Goal: Task Accomplishment & Management: Manage account settings

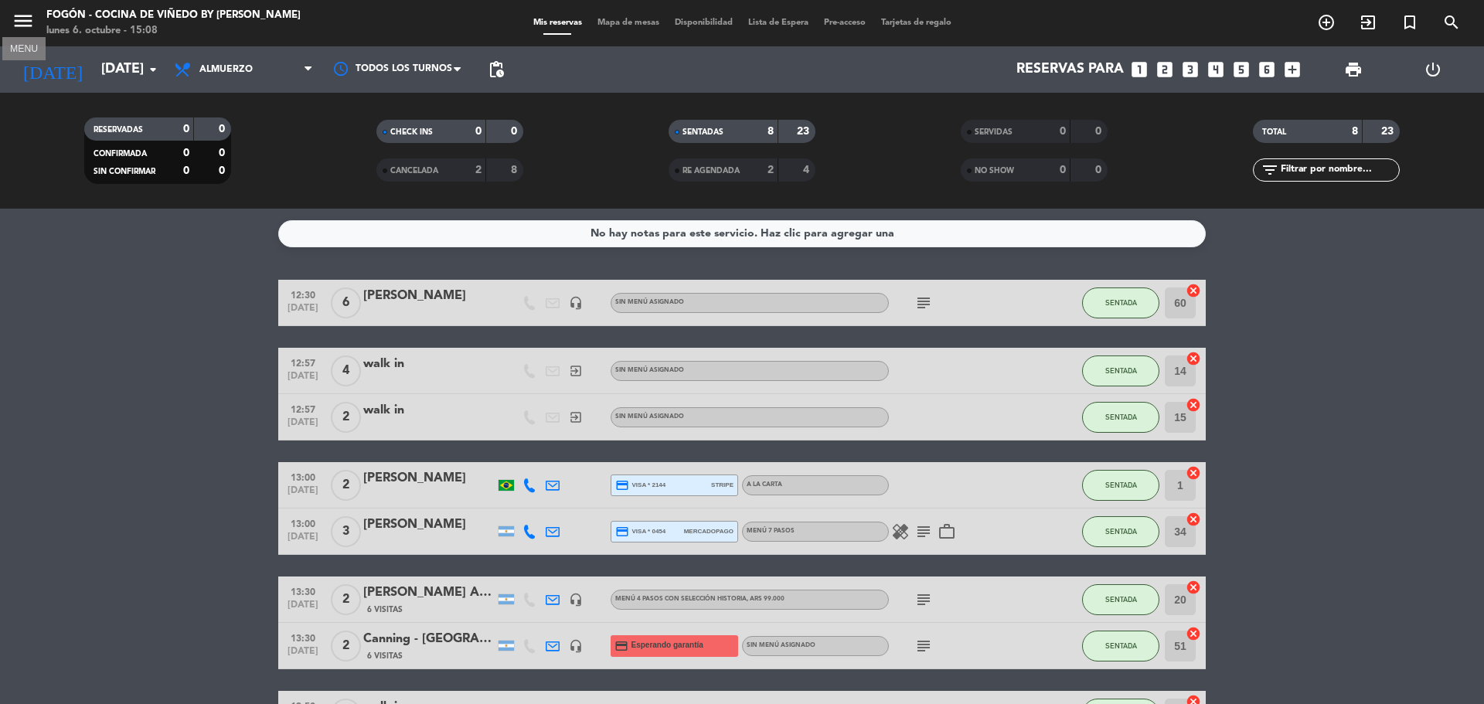
click at [28, 24] on icon "menu" at bounding box center [23, 20] width 23 height 23
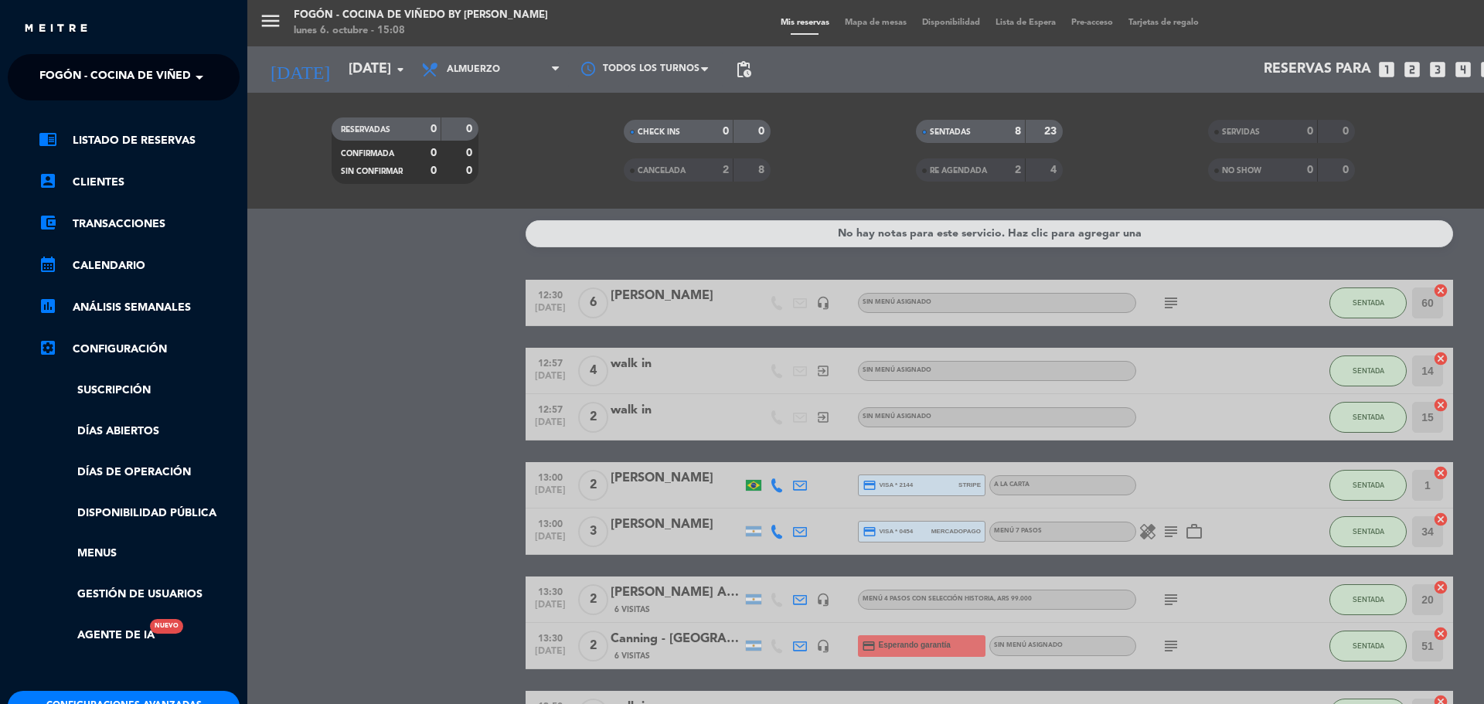
click at [107, 80] on span "Fogón - Cocina de viñedo by [PERSON_NAME]" at bounding box center [174, 77] width 271 height 32
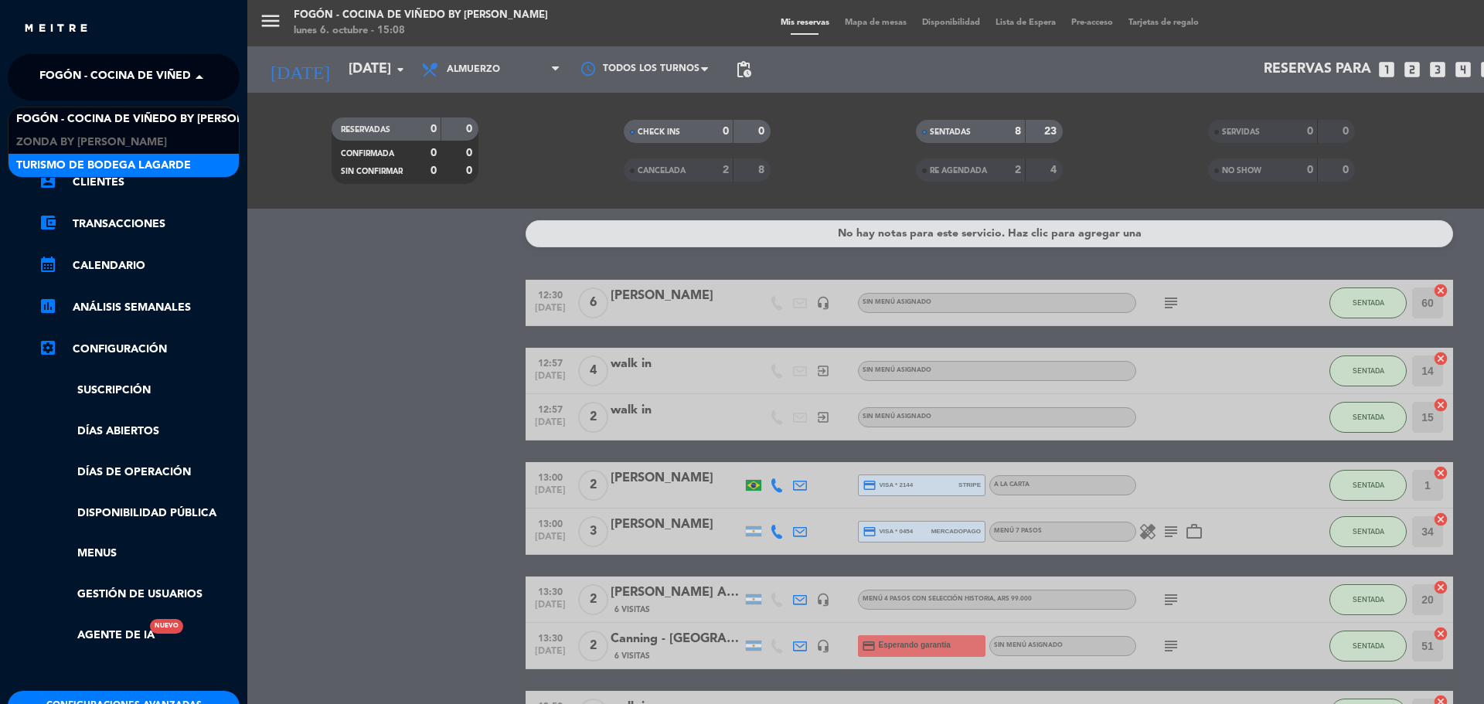
click at [97, 171] on span "Turismo de Bodega Lagarde" at bounding box center [103, 166] width 175 height 18
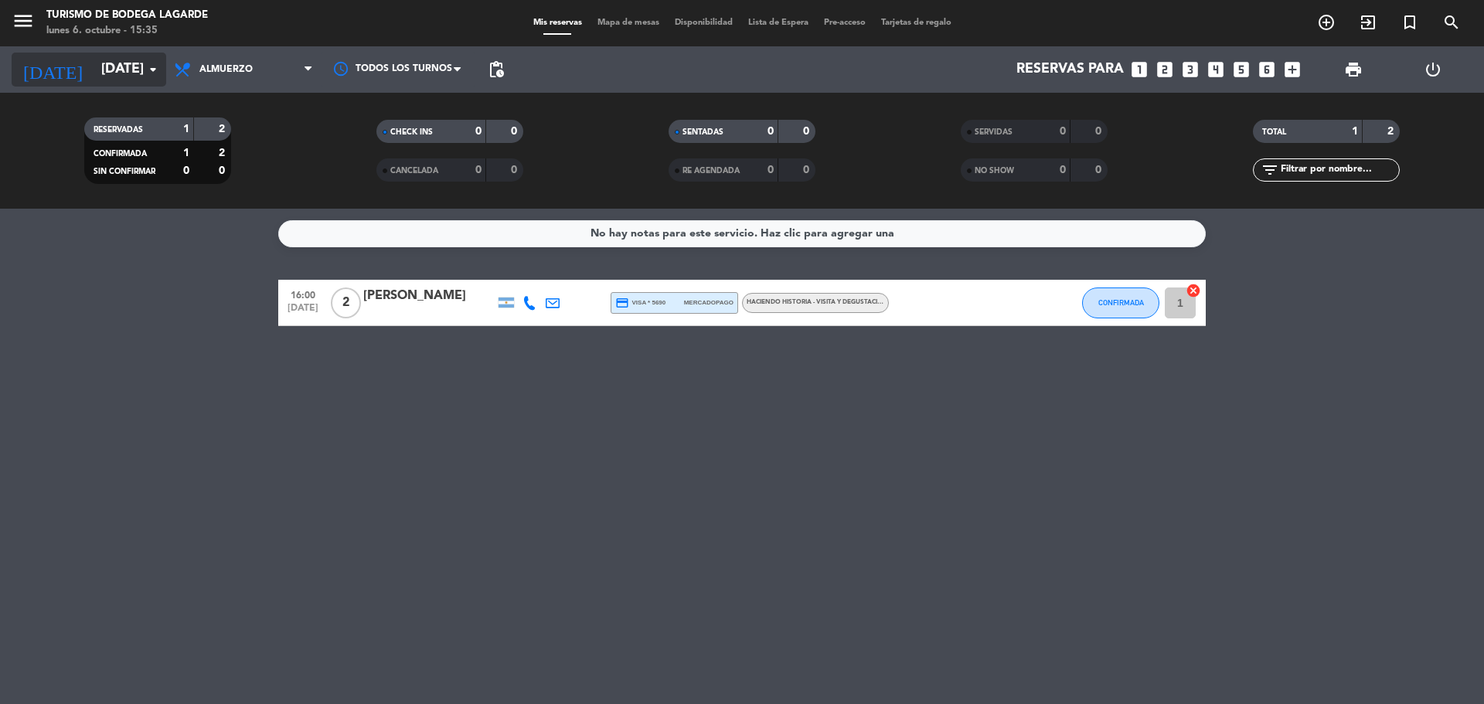
click at [138, 66] on input "[DATE]" at bounding box center [183, 69] width 179 height 31
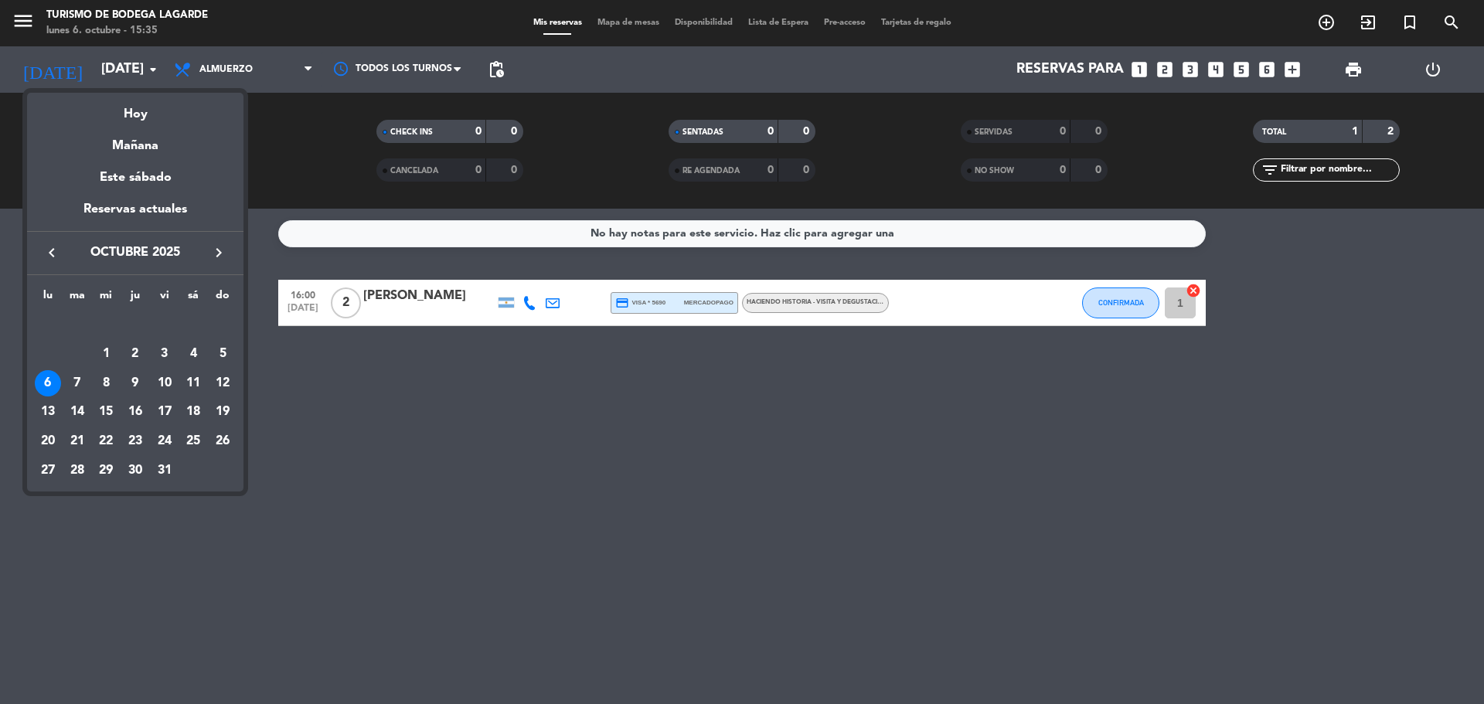
click at [220, 254] on icon "keyboard_arrow_right" at bounding box center [219, 253] width 19 height 19
click at [195, 345] on div "6" at bounding box center [193, 354] width 26 height 26
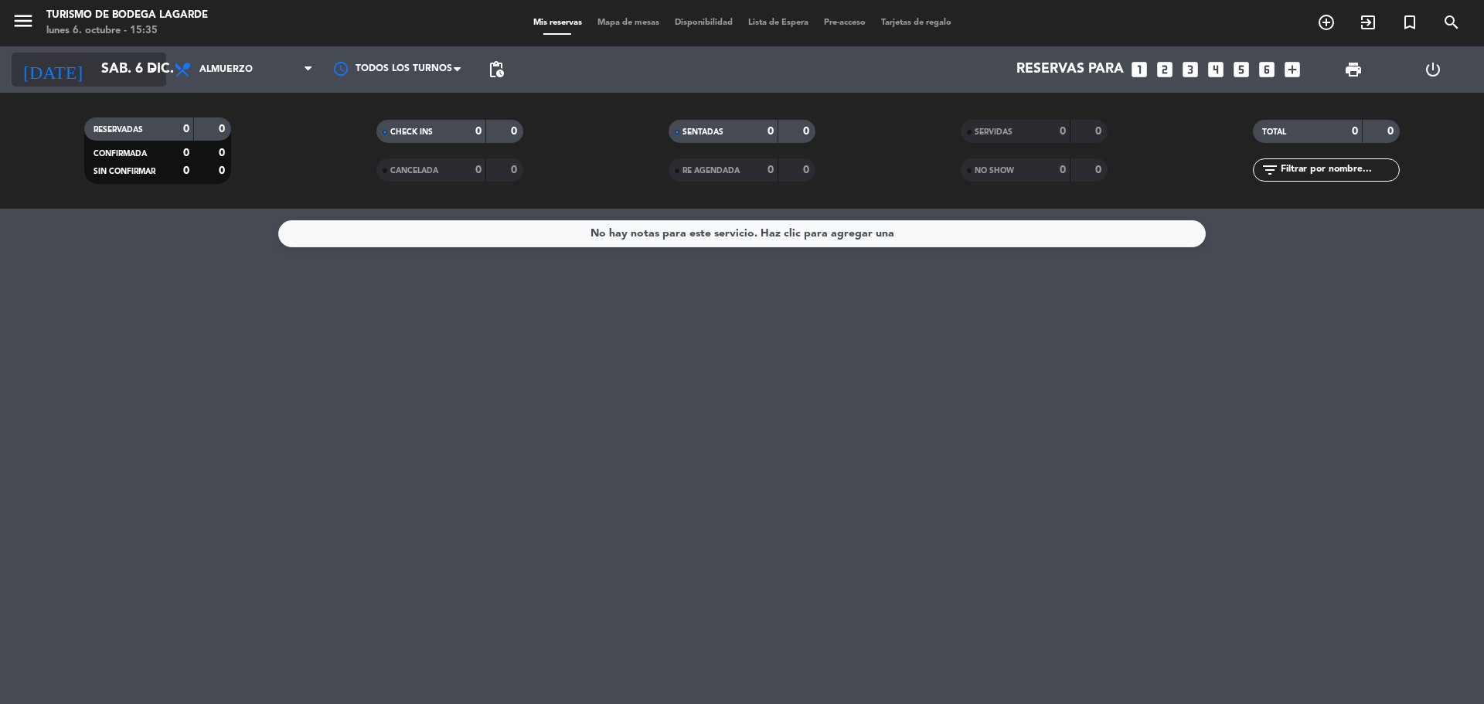
click at [141, 85] on div "[DATE] [DATE] arrow_drop_down" at bounding box center [89, 70] width 155 height 34
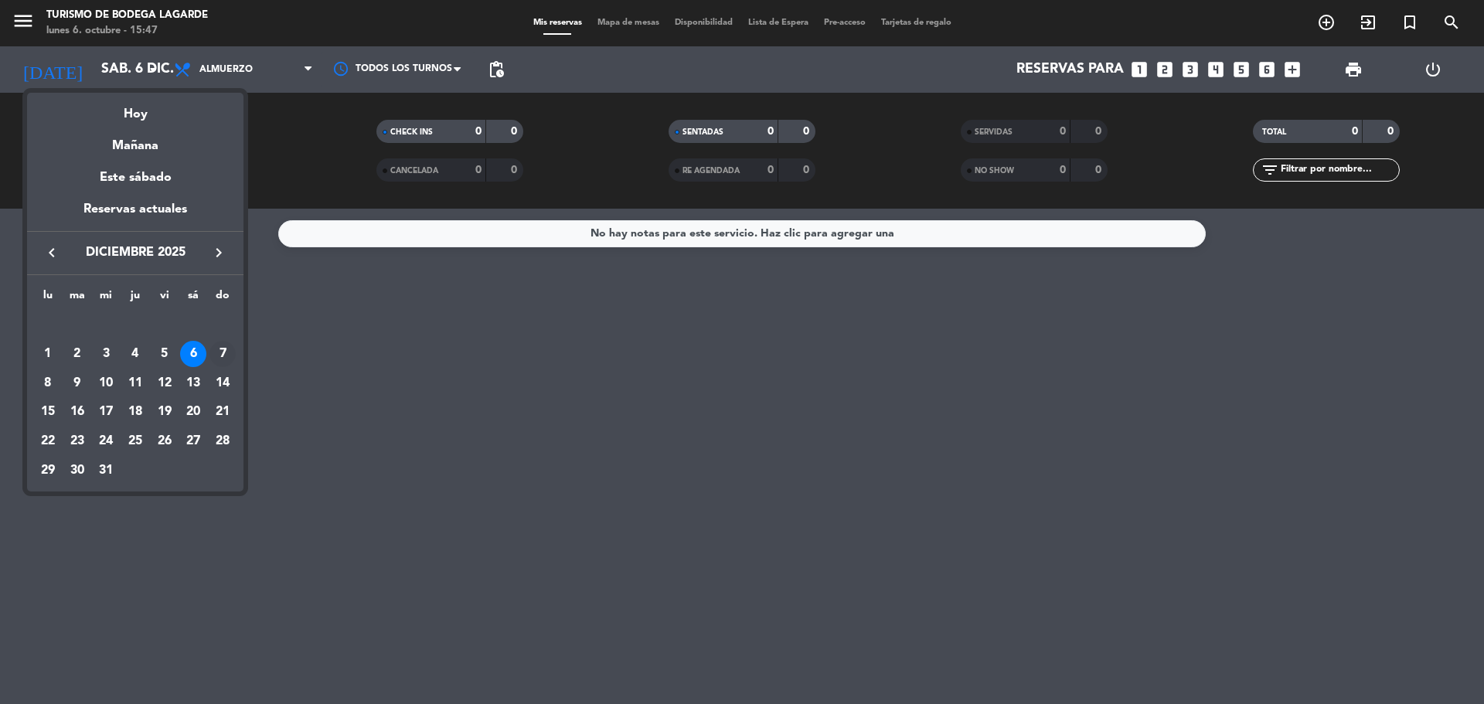
click at [224, 348] on div "7" at bounding box center [223, 354] width 26 height 26
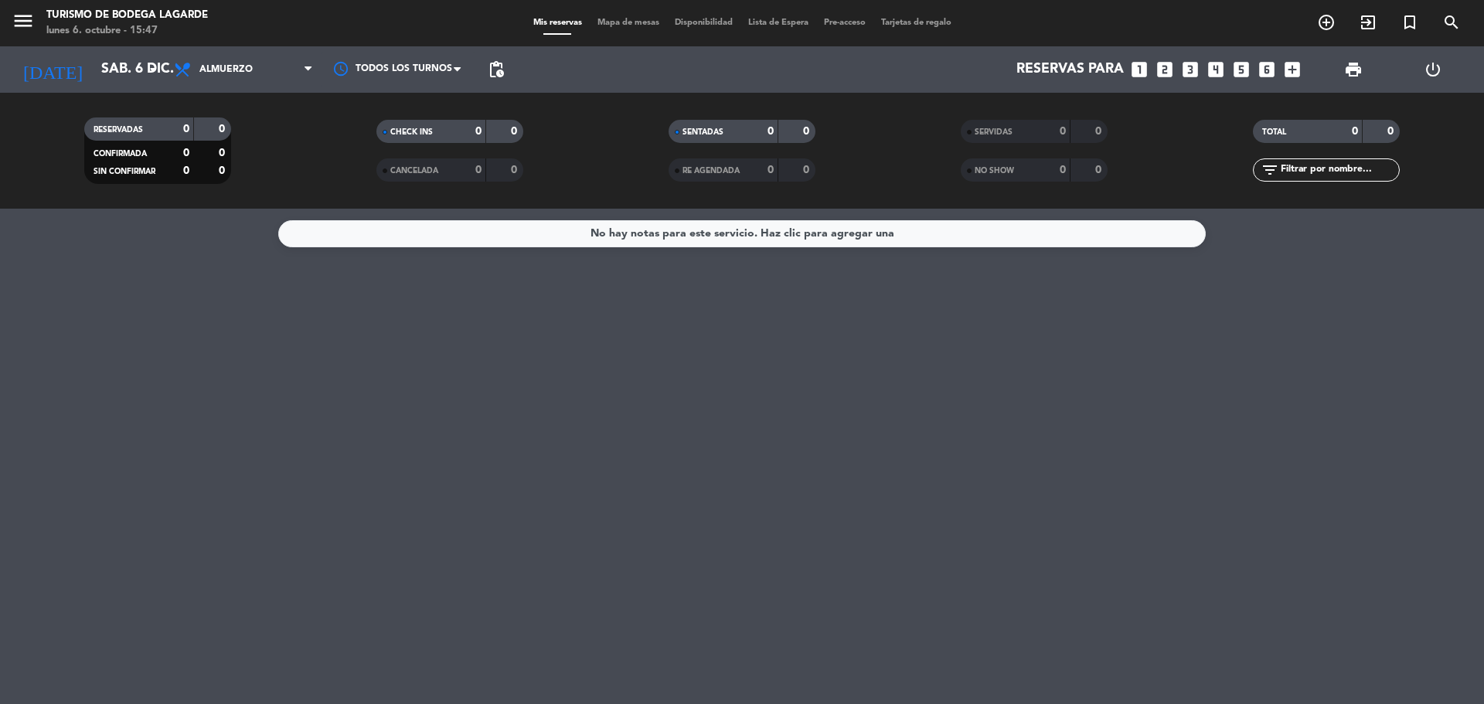
type input "dom. 7 dic."
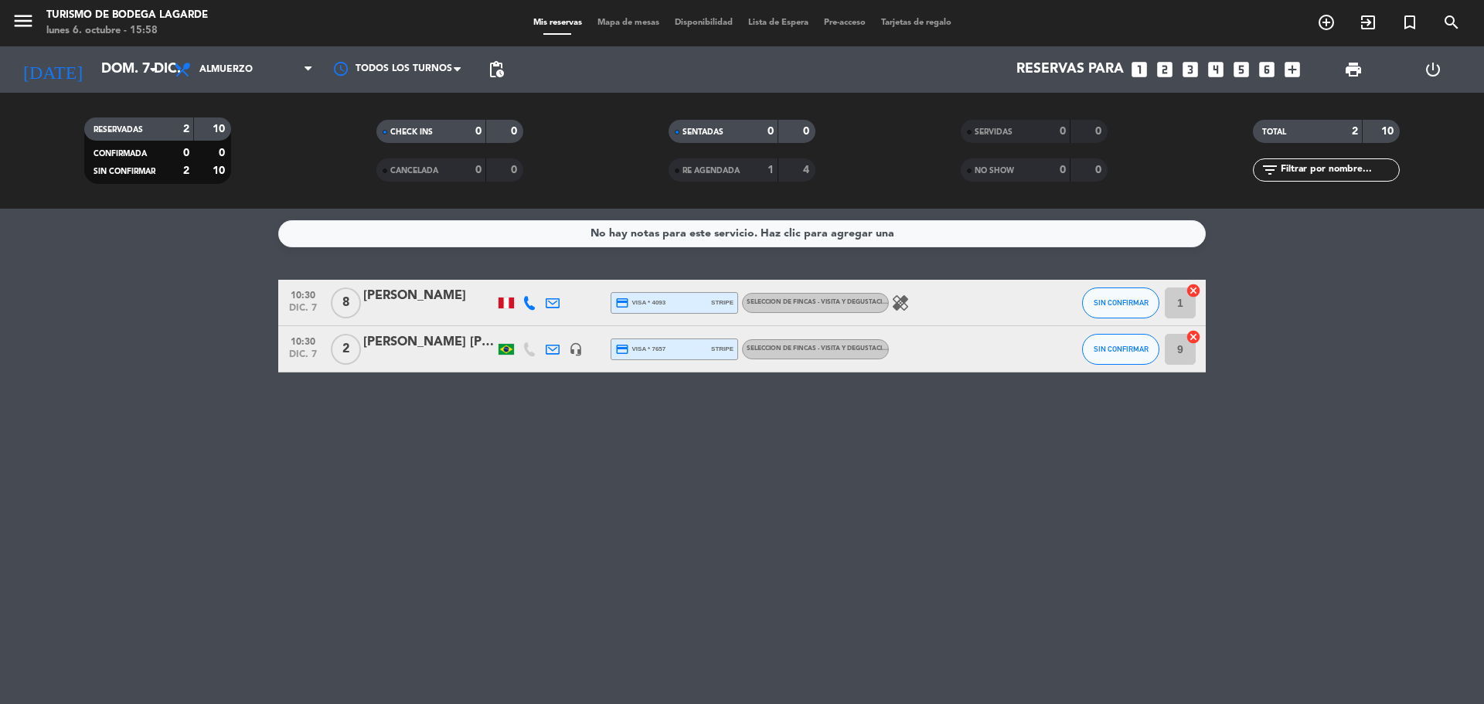
click at [459, 351] on div "[PERSON_NAME] [PERSON_NAME]" at bounding box center [428, 342] width 131 height 20
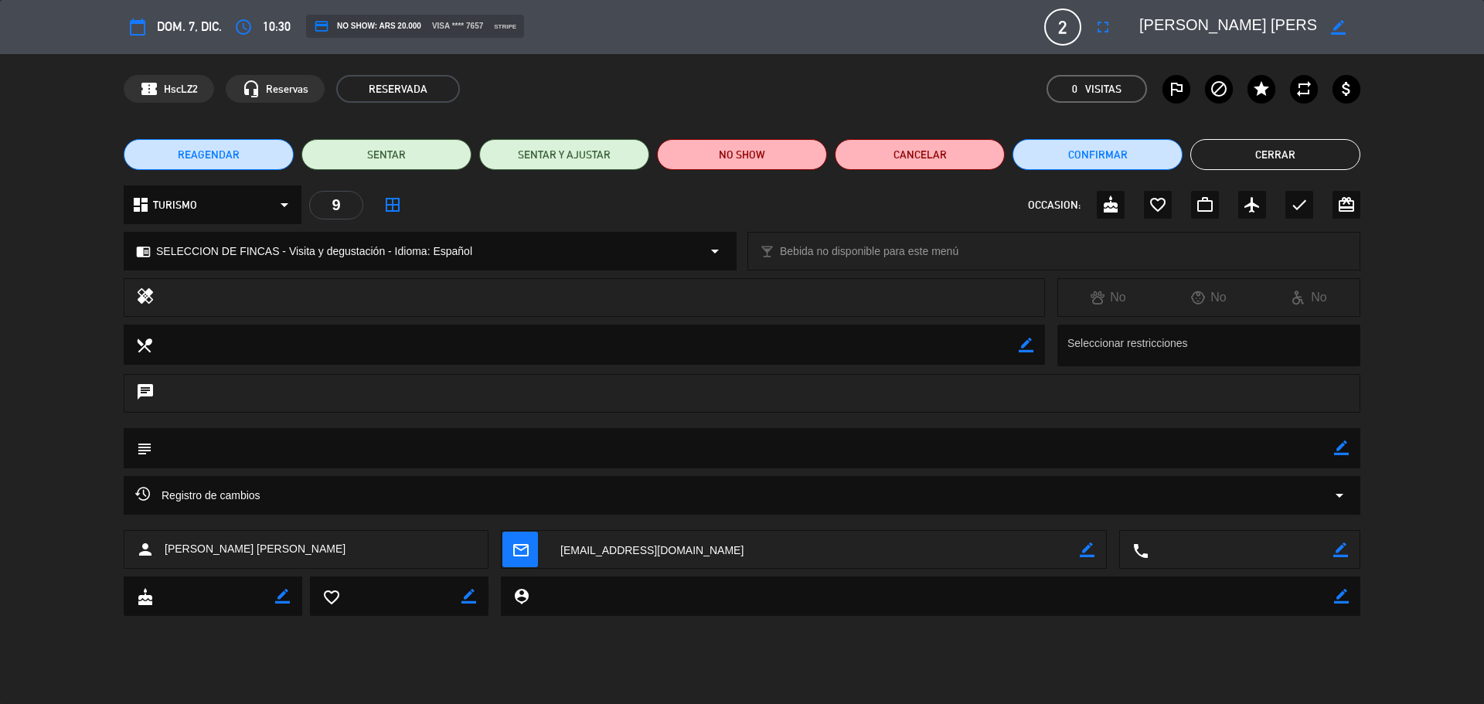
click at [233, 156] on span "REAGENDAR" at bounding box center [209, 155] width 62 height 16
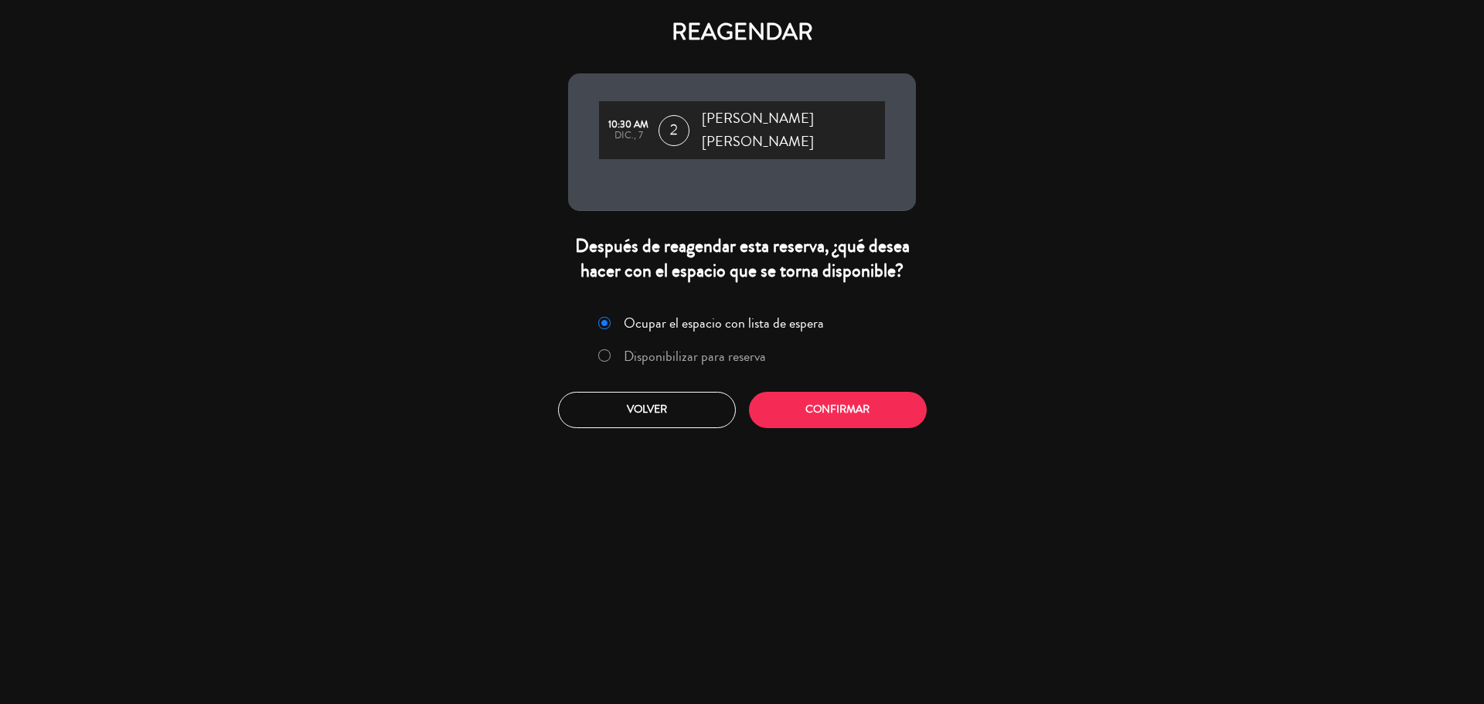
click at [738, 353] on label "Disponibilizar para reserva" at bounding box center [695, 356] width 142 height 14
click at [782, 403] on button "Confirmar" at bounding box center [838, 410] width 178 height 36
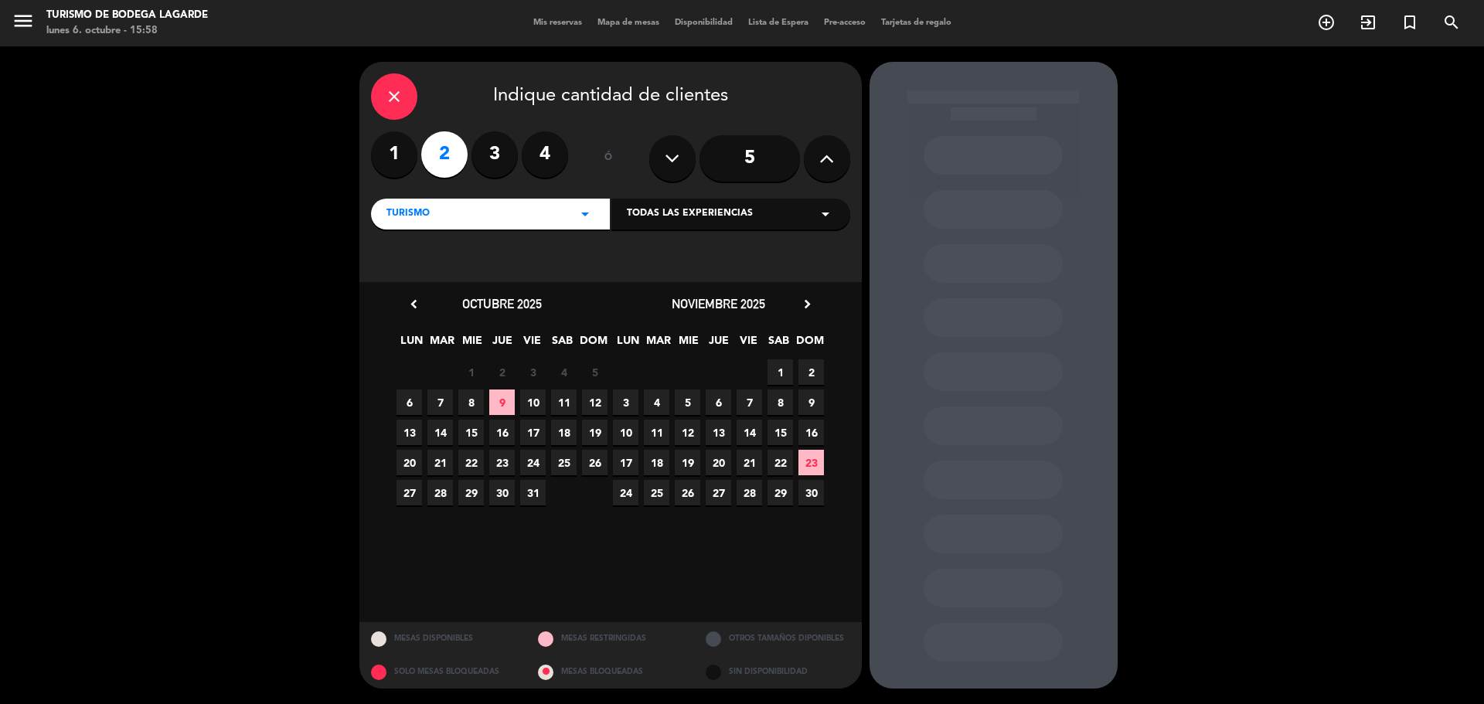
click at [806, 305] on icon "chevron_right" at bounding box center [807, 304] width 16 height 16
click at [786, 399] on span "6" at bounding box center [781, 403] width 26 height 26
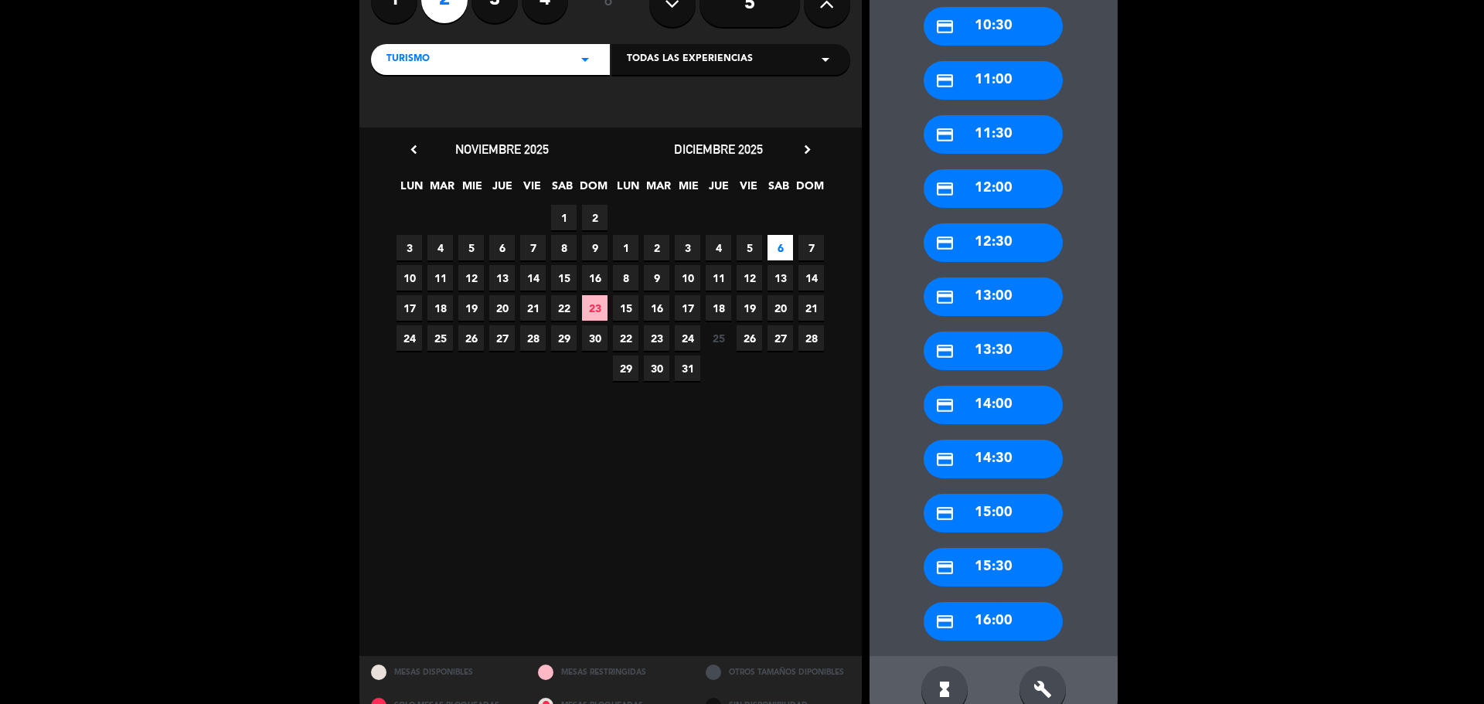
scroll to position [189, 0]
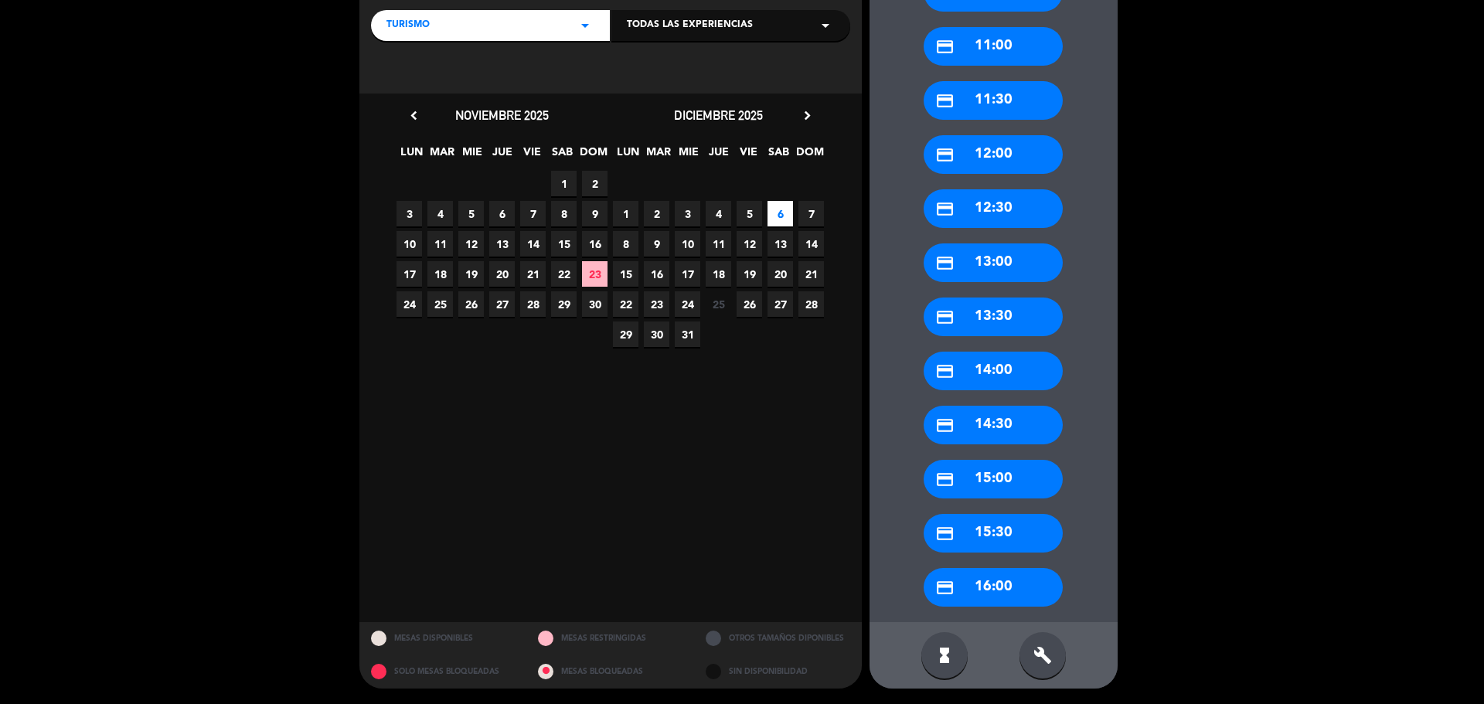
click at [1019, 575] on div "credit_card 16:00" at bounding box center [993, 587] width 139 height 39
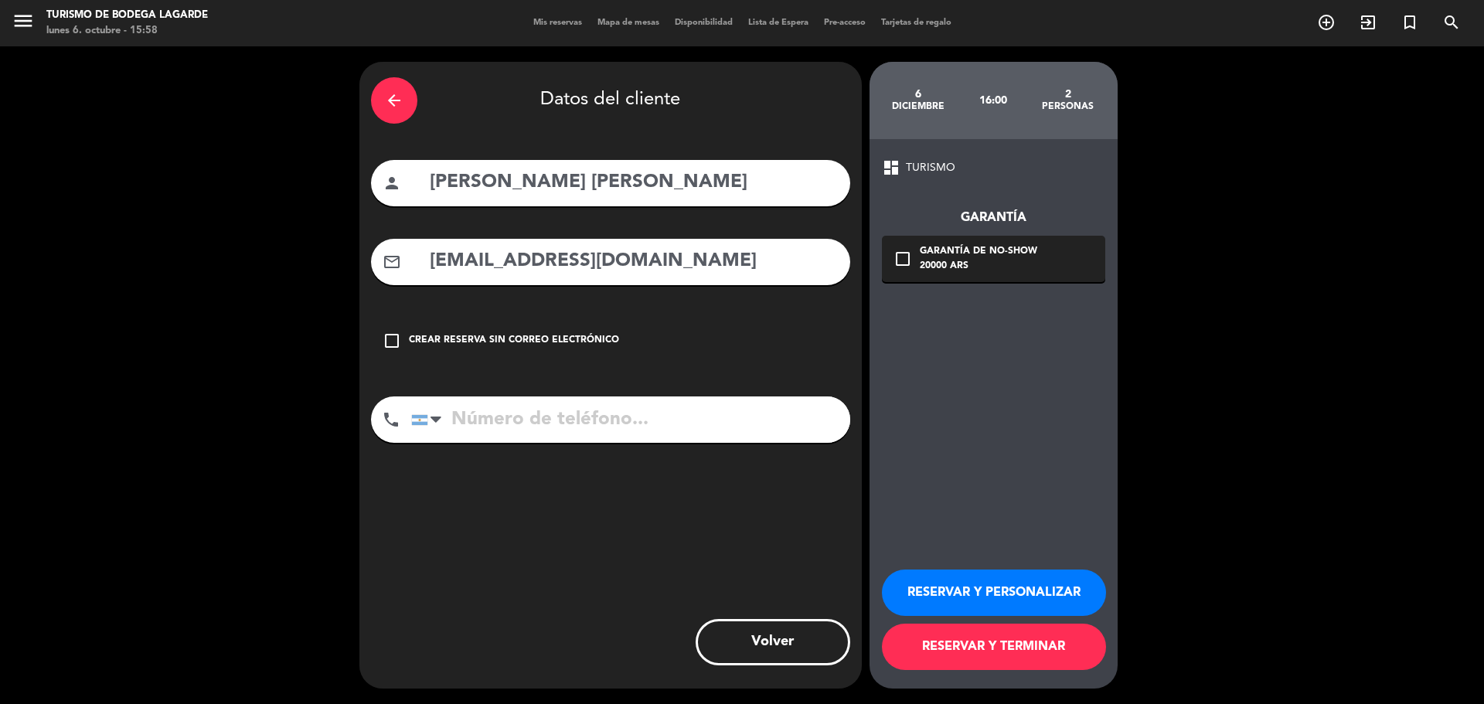
click at [1021, 273] on div "20000 ARS" at bounding box center [979, 266] width 118 height 15
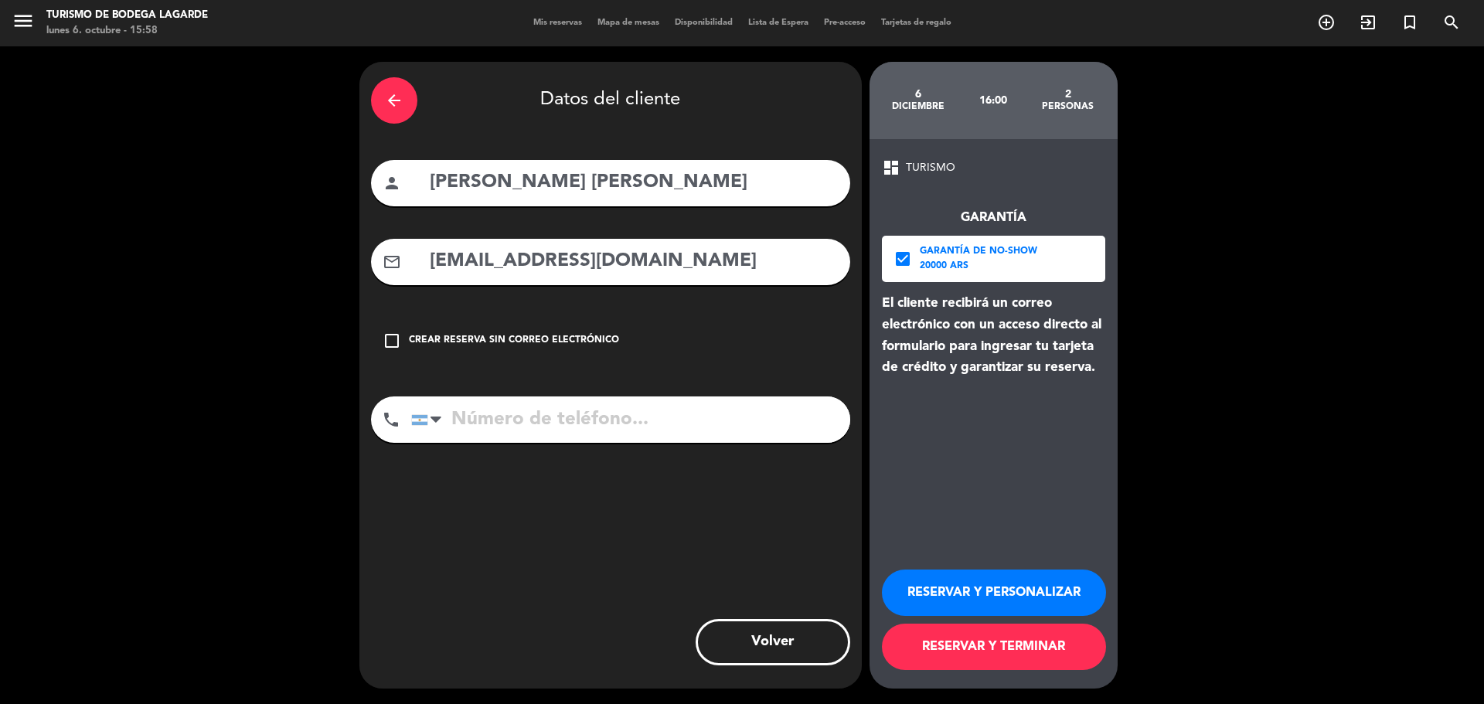
click at [1021, 588] on button "RESERVAR Y PERSONALIZAR" at bounding box center [994, 593] width 224 height 46
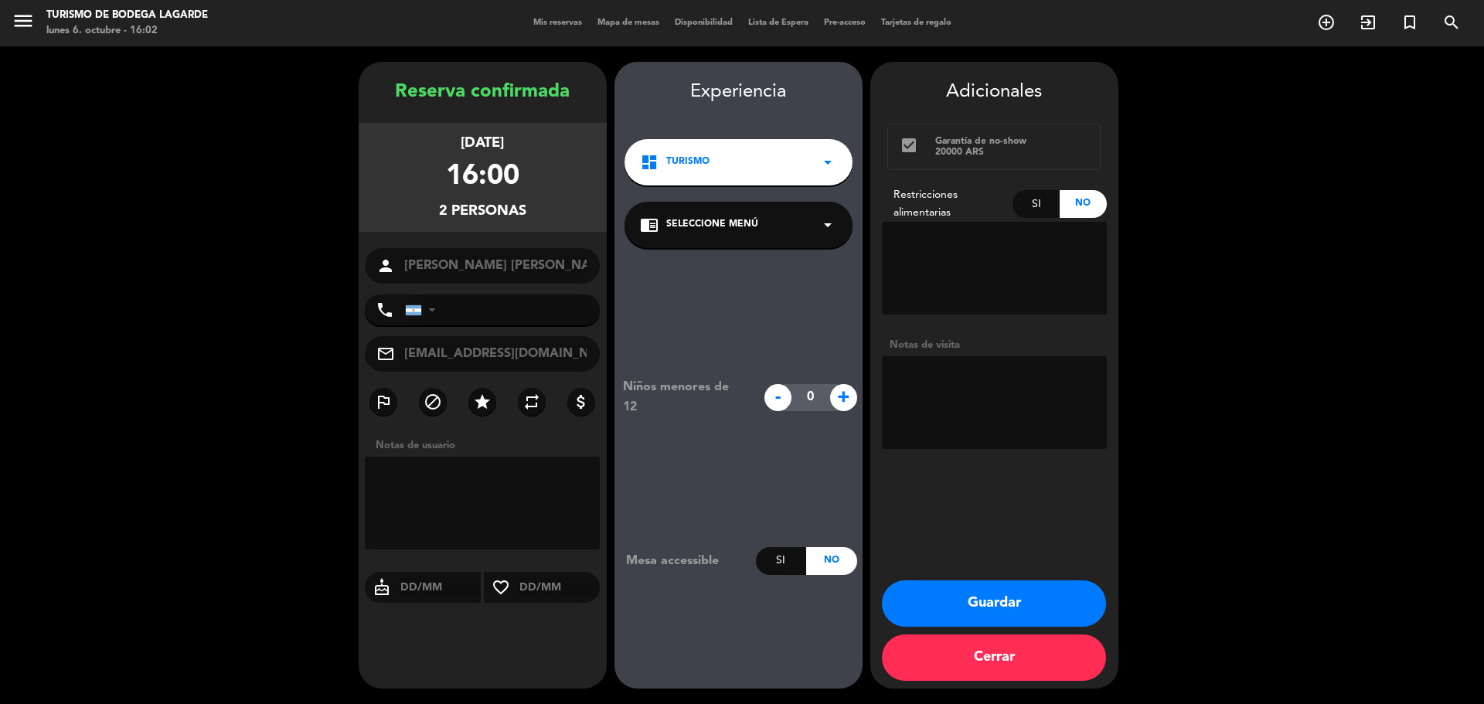
click at [819, 233] on icon "arrow_drop_down" at bounding box center [828, 225] width 19 height 19
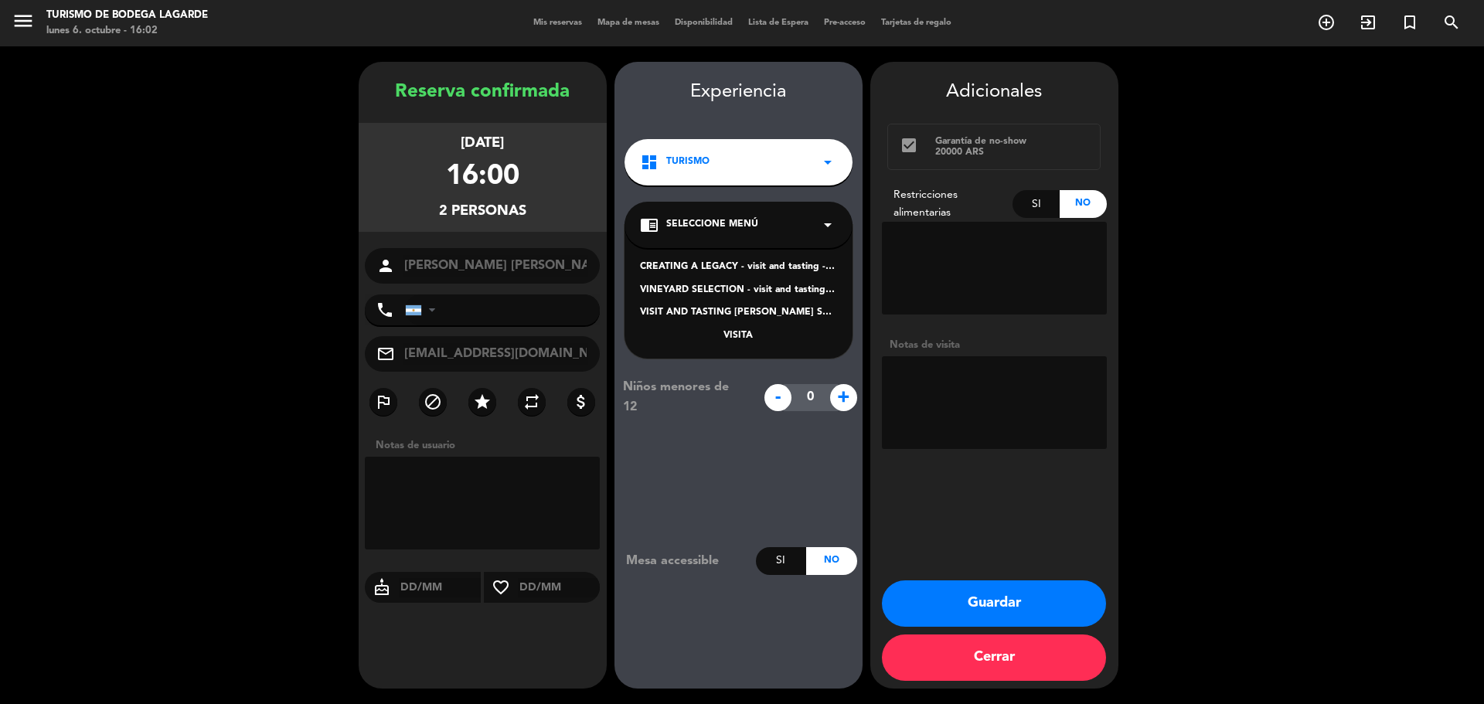
click at [799, 268] on div "CREATING A LEGACY - visit and tasting - Spanish" at bounding box center [738, 267] width 197 height 15
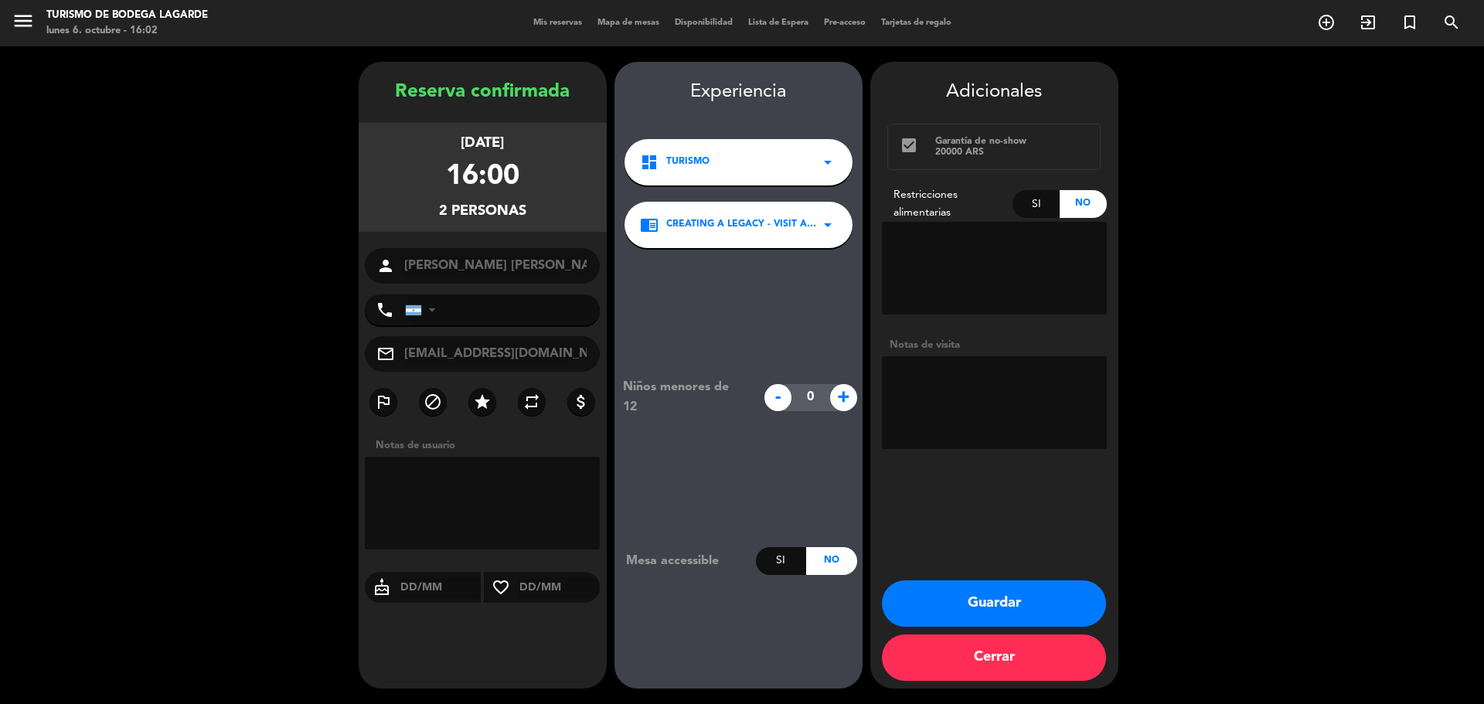
click at [932, 383] on textarea at bounding box center [994, 402] width 225 height 93
type textarea "w"
type textarea "mail 6/10-[PERSON_NAME]"
click at [1005, 618] on button "Guardar" at bounding box center [994, 604] width 224 height 46
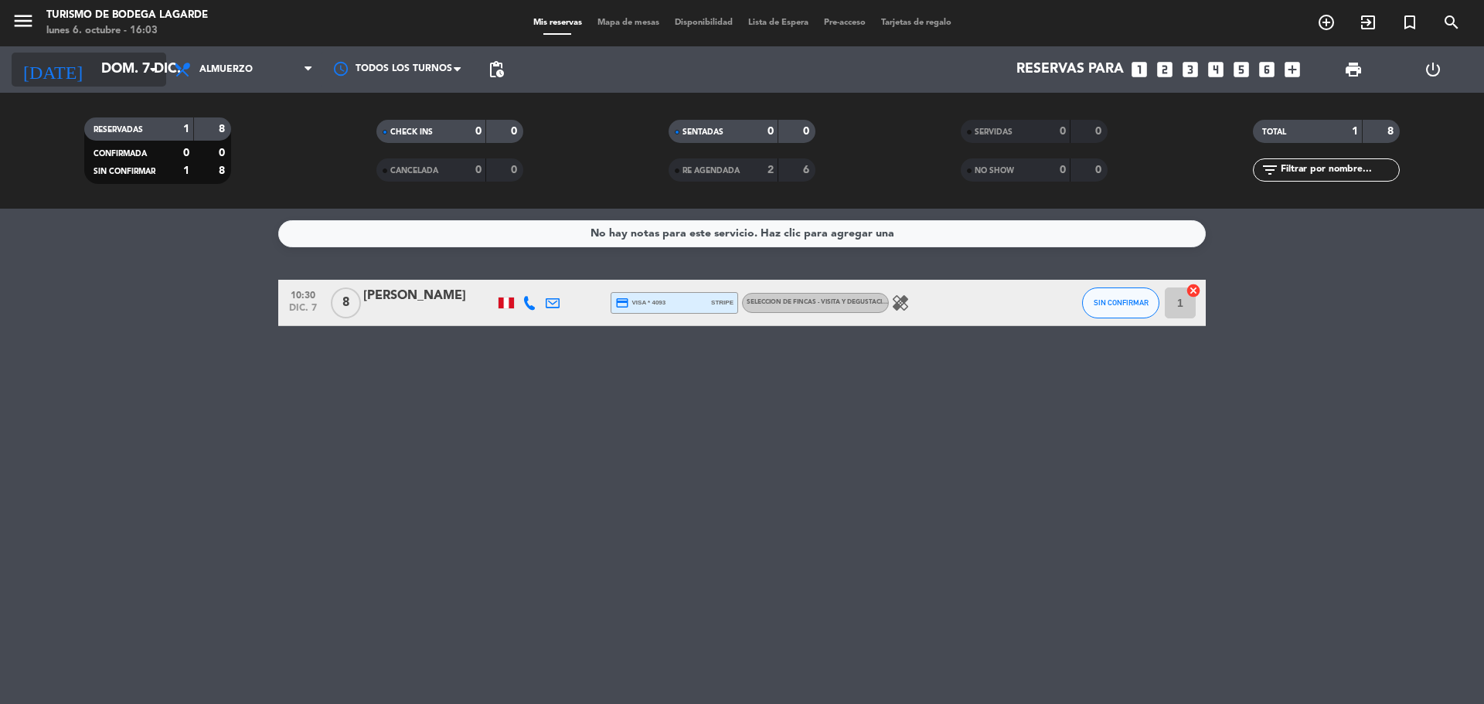
click at [123, 65] on input "dom. 7 dic." at bounding box center [183, 69] width 179 height 31
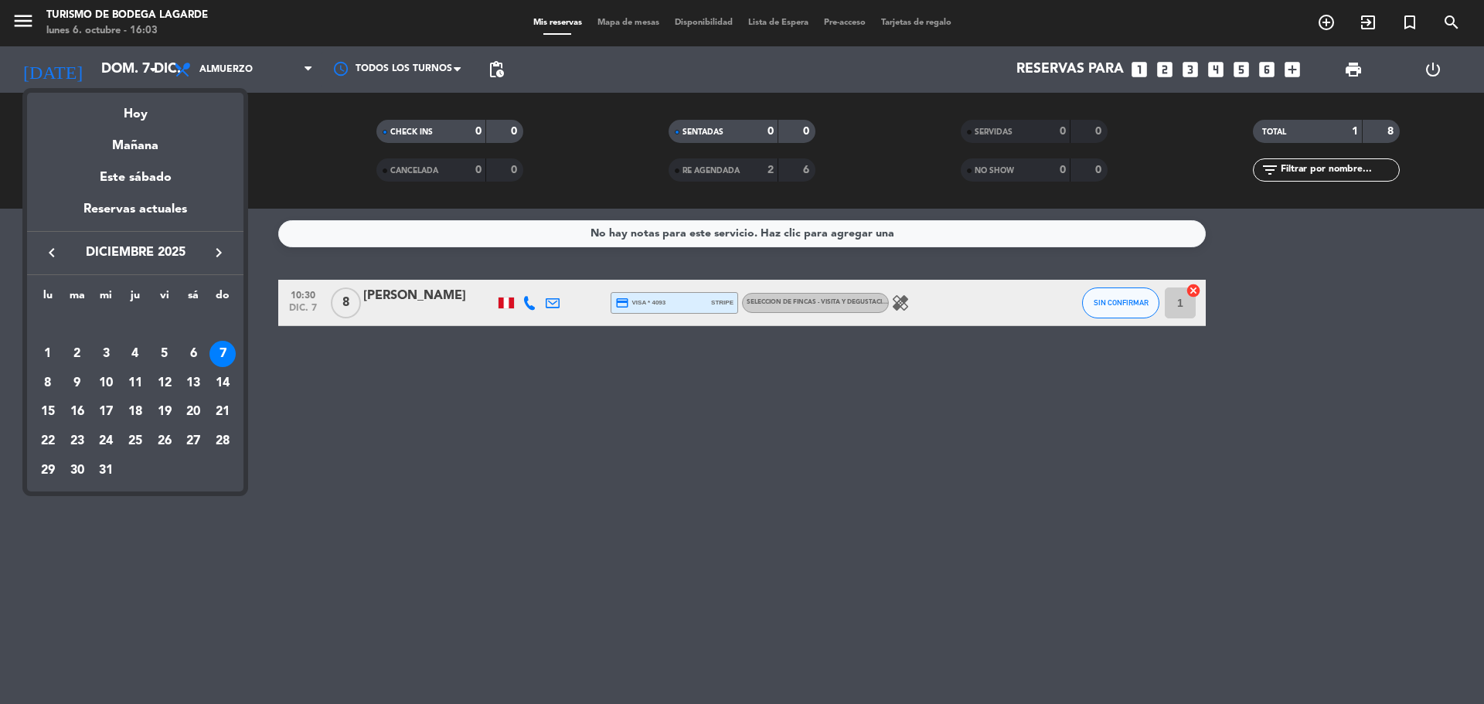
drag, startPoint x: 46, startPoint y: 245, endPoint x: 84, endPoint y: 269, distance: 44.8
click at [47, 246] on icon "keyboard_arrow_left" at bounding box center [52, 253] width 19 height 19
click at [107, 438] on div "26" at bounding box center [106, 441] width 26 height 26
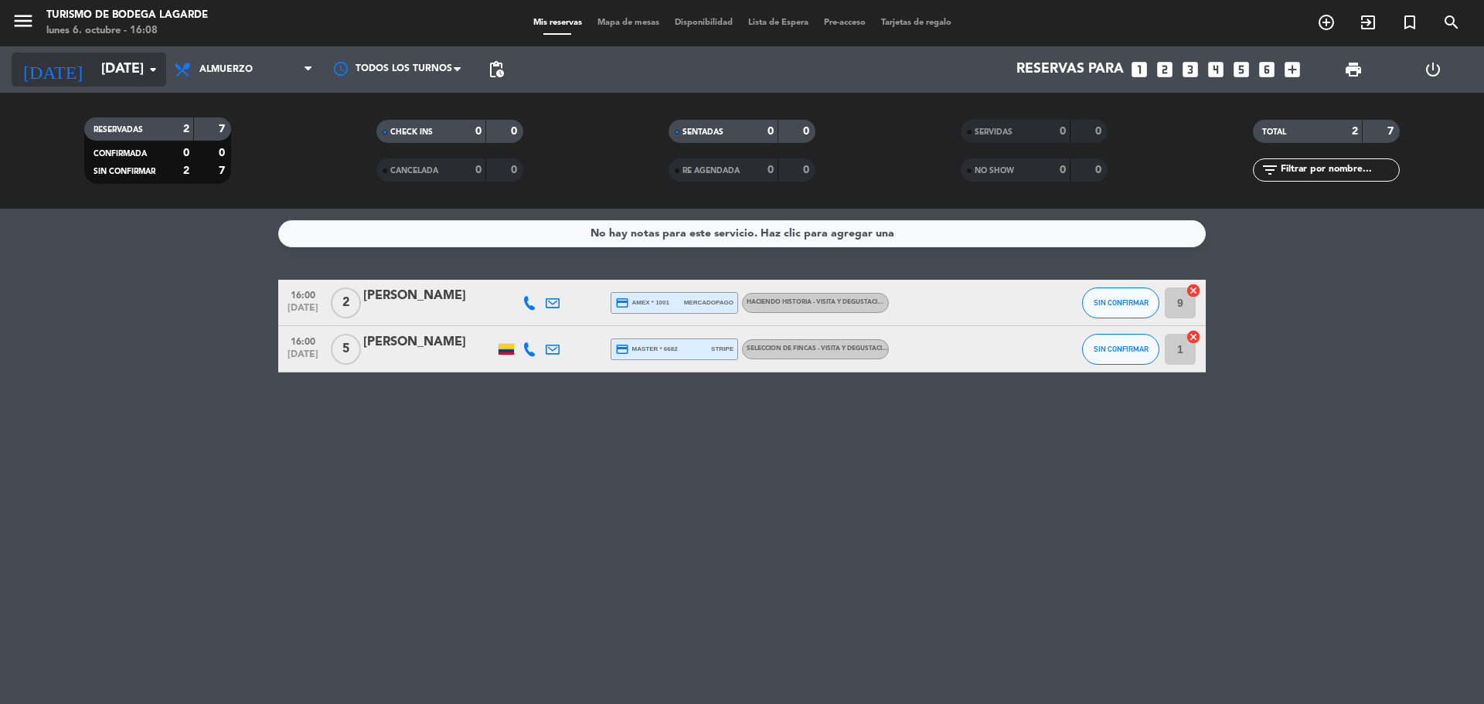
click at [123, 64] on input "[DATE]" at bounding box center [183, 69] width 179 height 31
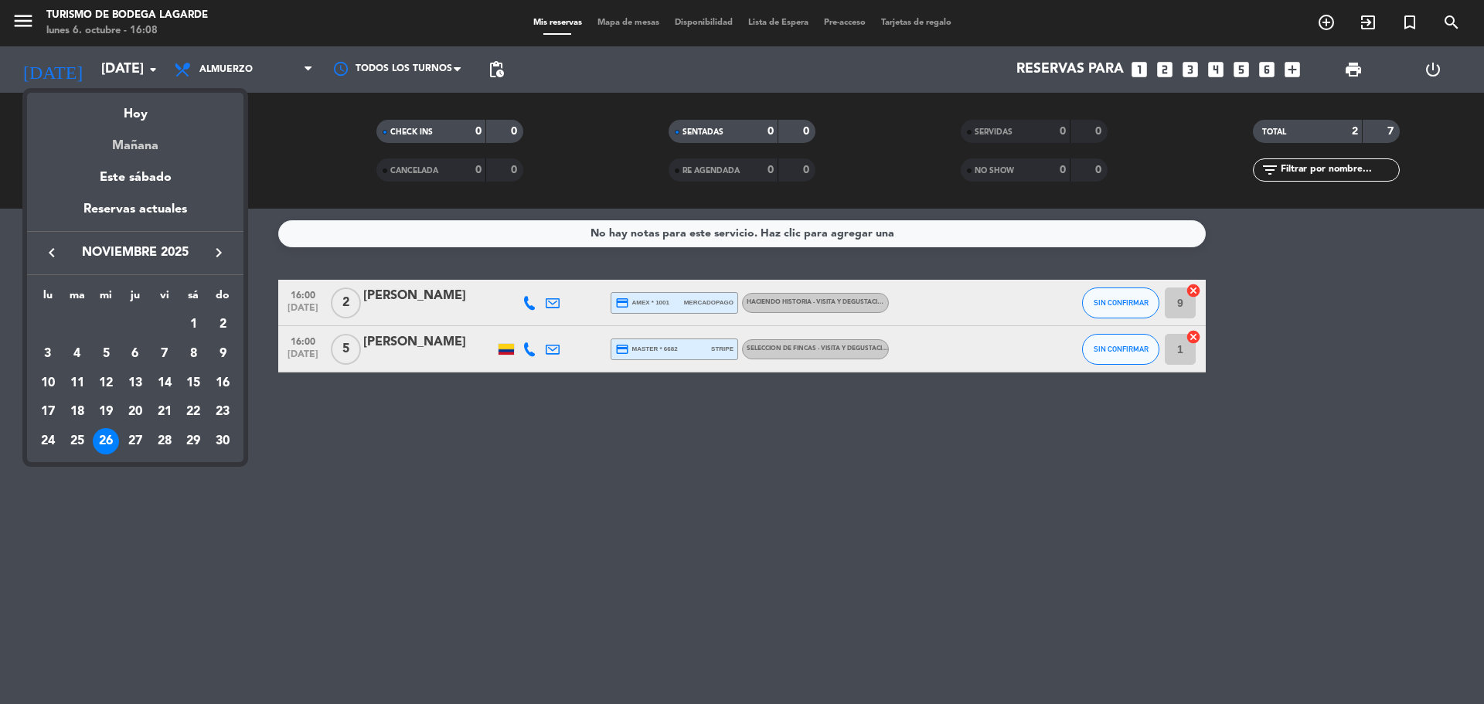
click at [144, 146] on div "Mañana" at bounding box center [135, 140] width 216 height 32
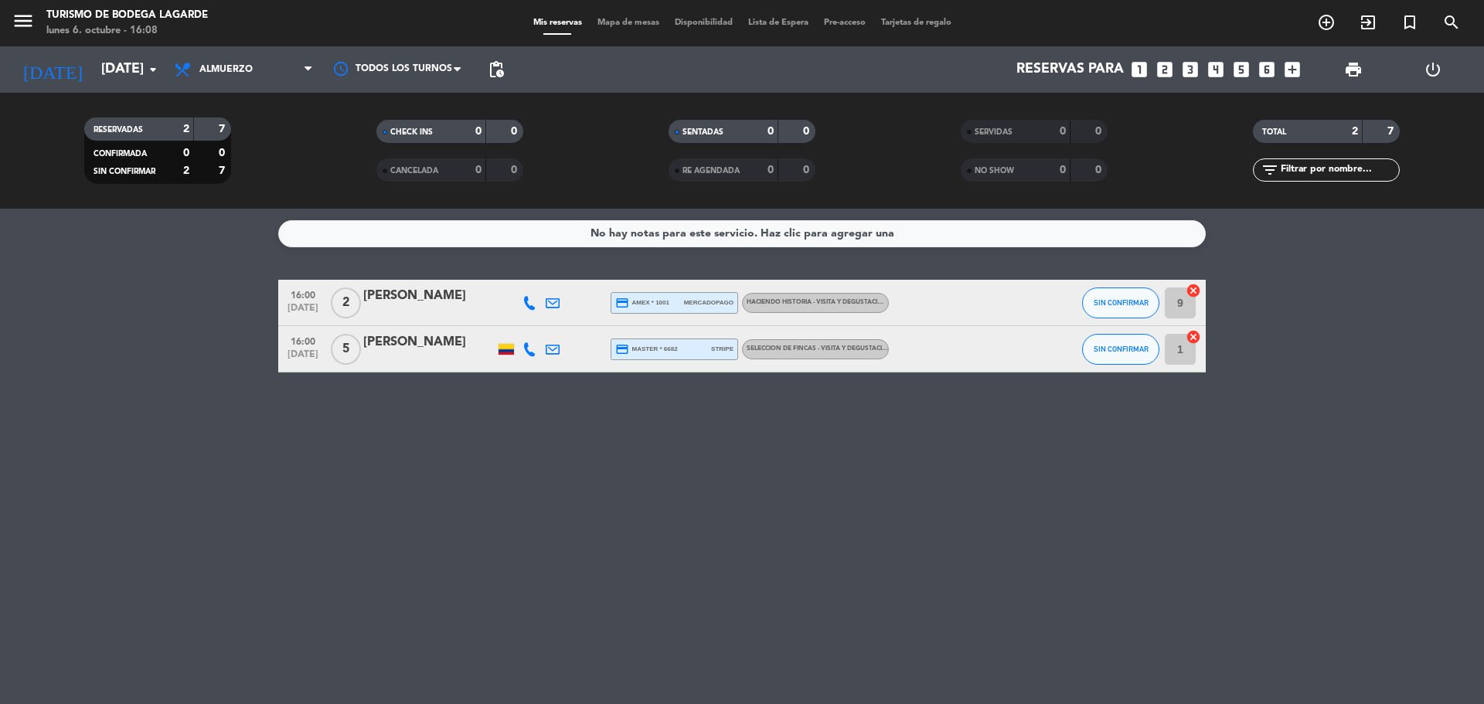
type input "[DATE]"
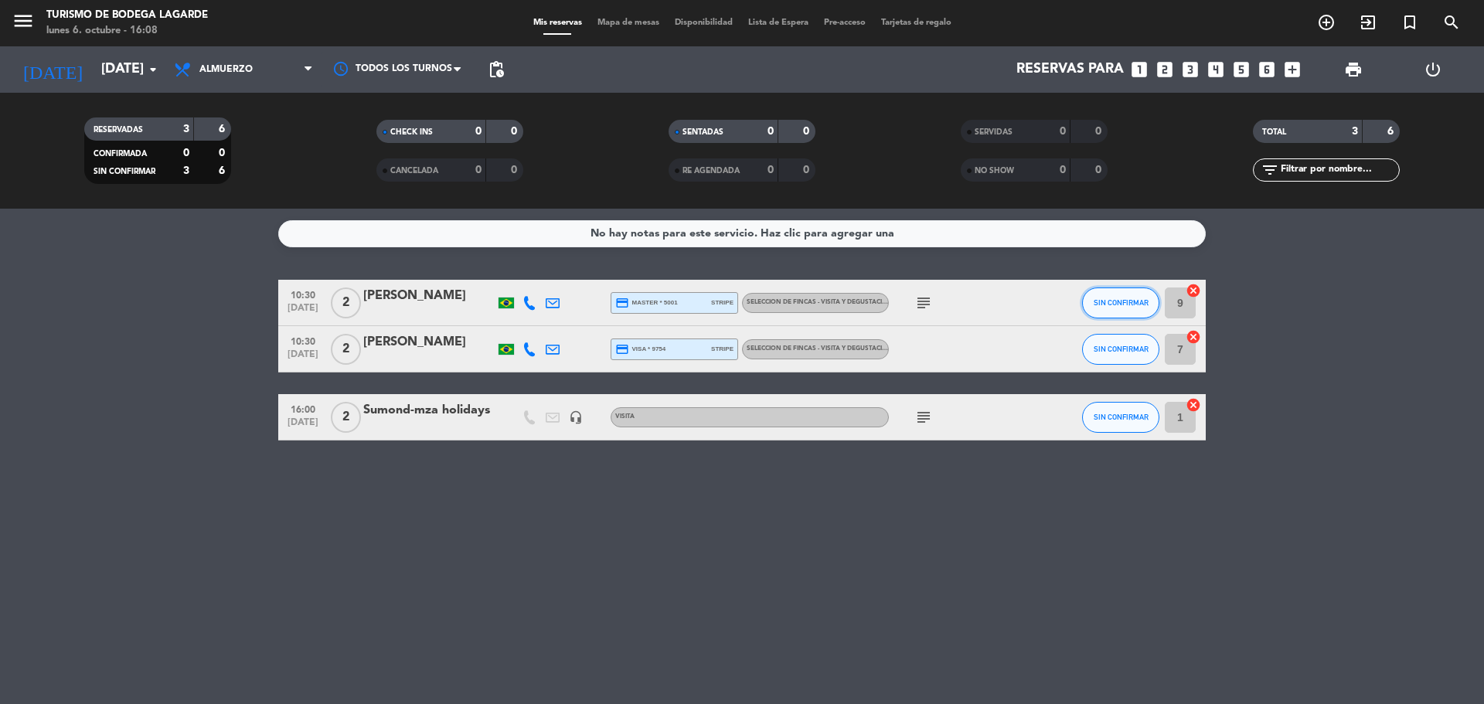
click at [1138, 294] on button "SIN CONFIRMAR" at bounding box center [1120, 303] width 77 height 31
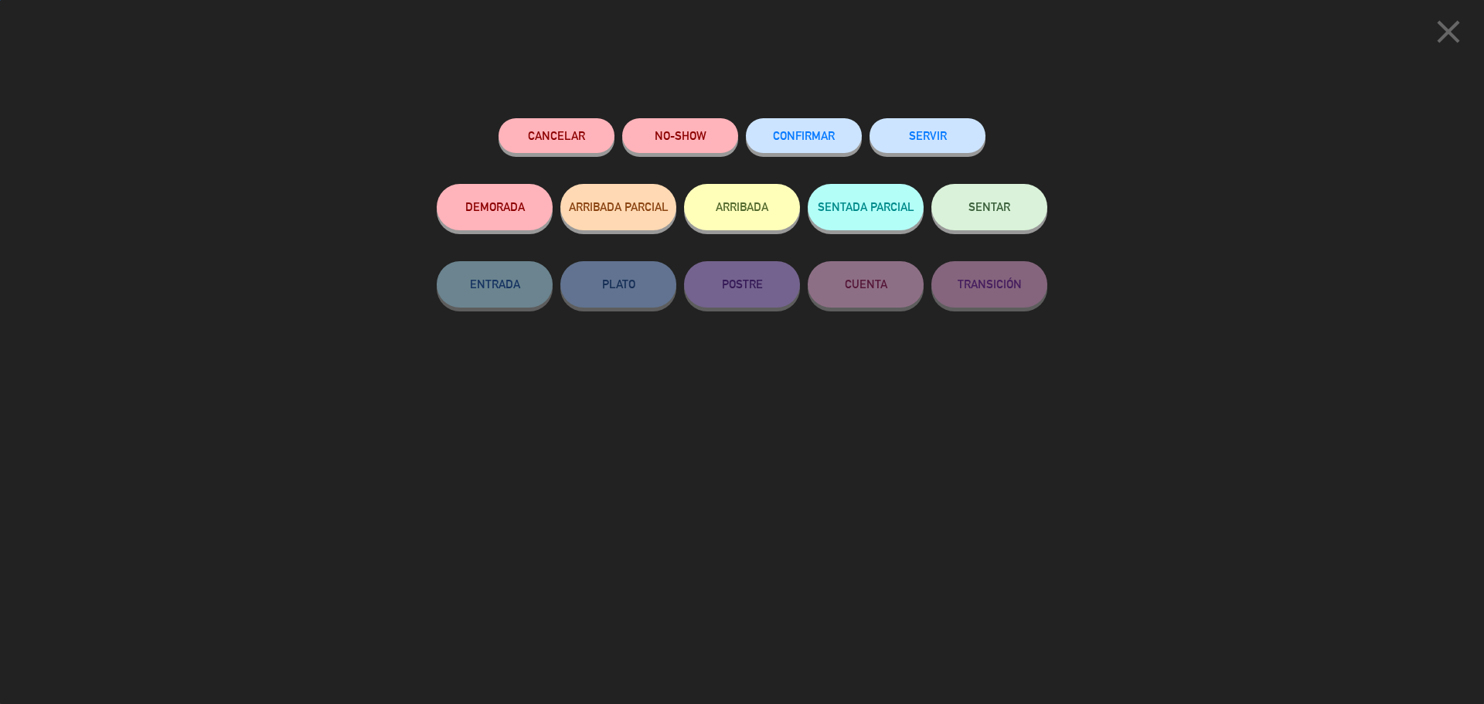
click at [834, 131] on span "CONFIRMAR" at bounding box center [804, 135] width 62 height 13
click at [827, 131] on span "CONFIRMAR" at bounding box center [804, 135] width 62 height 13
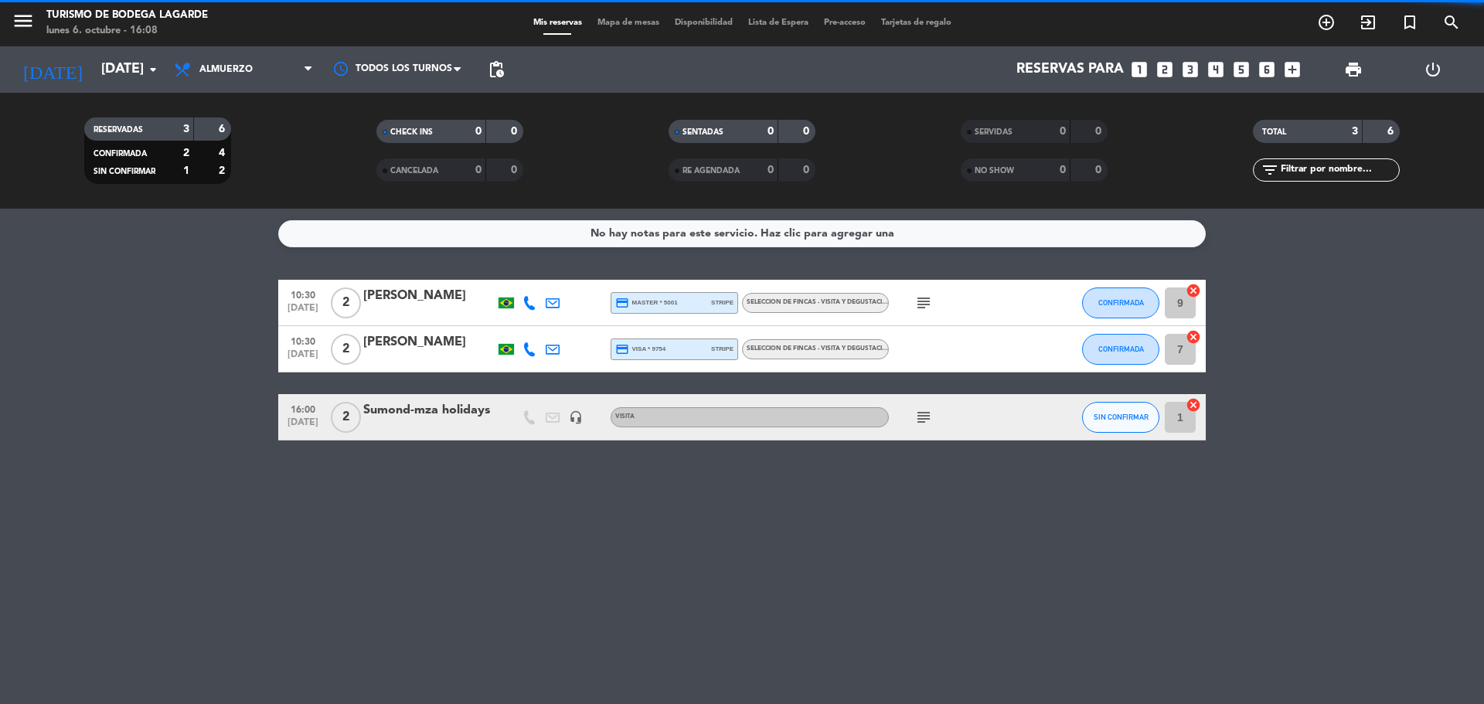
click at [482, 428] on div at bounding box center [428, 427] width 131 height 12
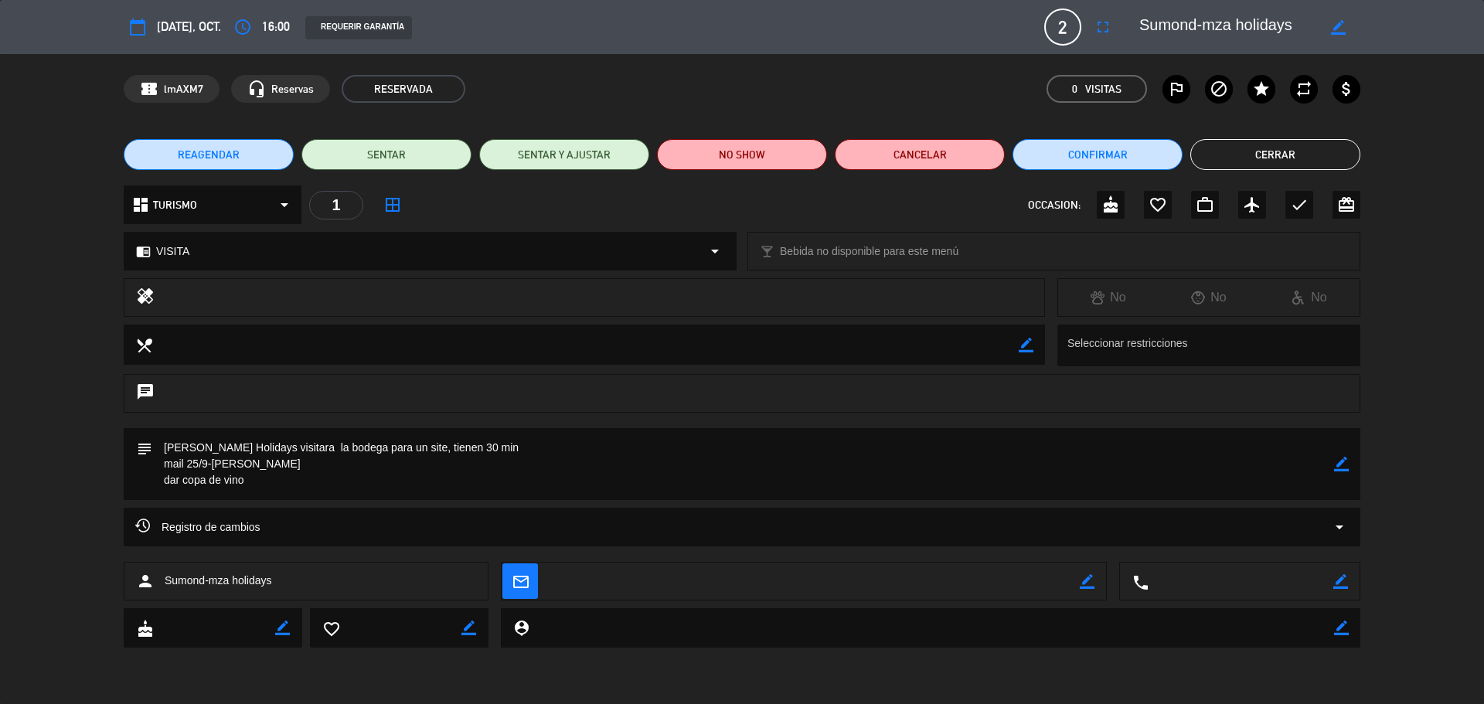
click at [1347, 454] on div "border_color" at bounding box center [1341, 464] width 15 height 72
click at [1334, 465] on icon "border_color" at bounding box center [1341, 464] width 15 height 15
click at [1225, 500] on div "subject" at bounding box center [742, 468] width 1484 height 80
click at [1342, 468] on icon at bounding box center [1341, 464] width 15 height 15
click at [1331, 154] on button "Cerrar" at bounding box center [1276, 154] width 170 height 31
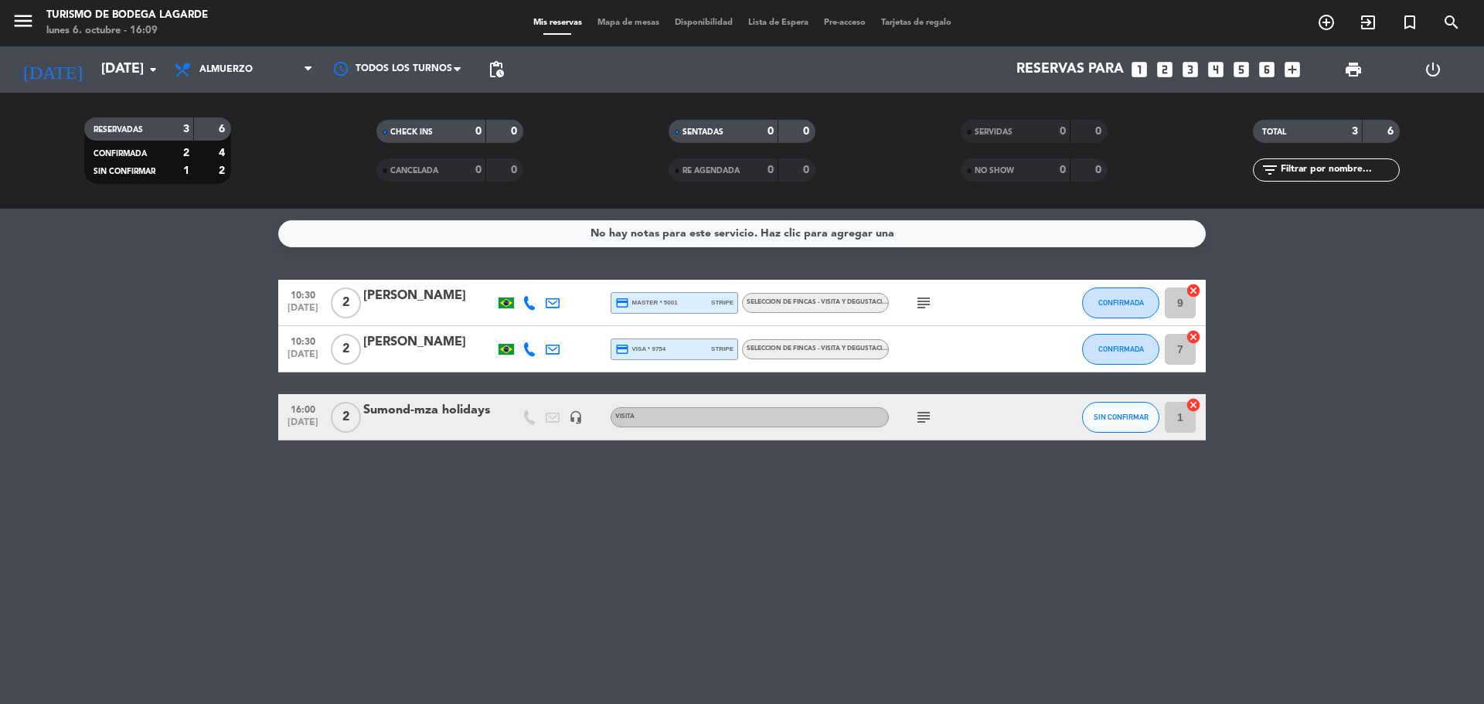
click at [880, 231] on div "No hay notas para este servicio. Haz clic para agregar una" at bounding box center [743, 234] width 304 height 18
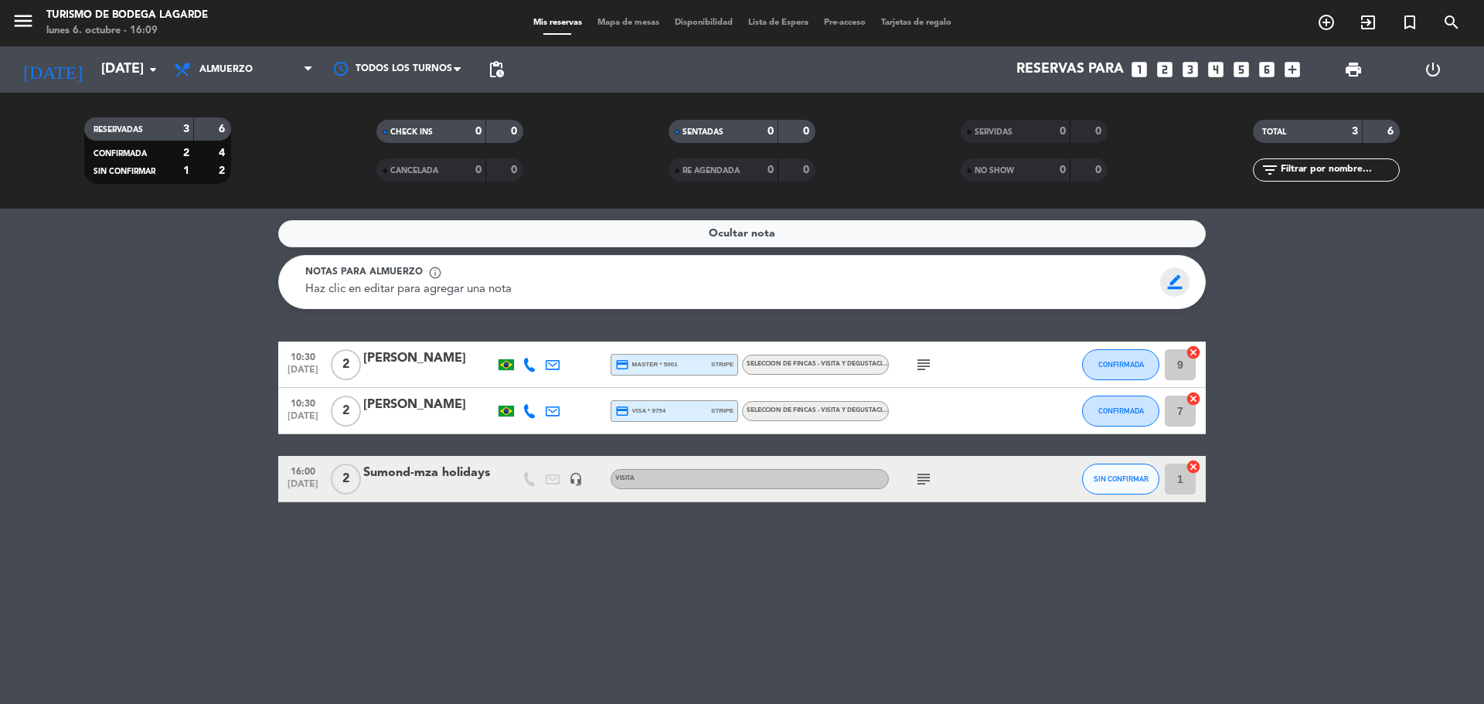
click at [1168, 285] on span "border_color" at bounding box center [1175, 282] width 30 height 29
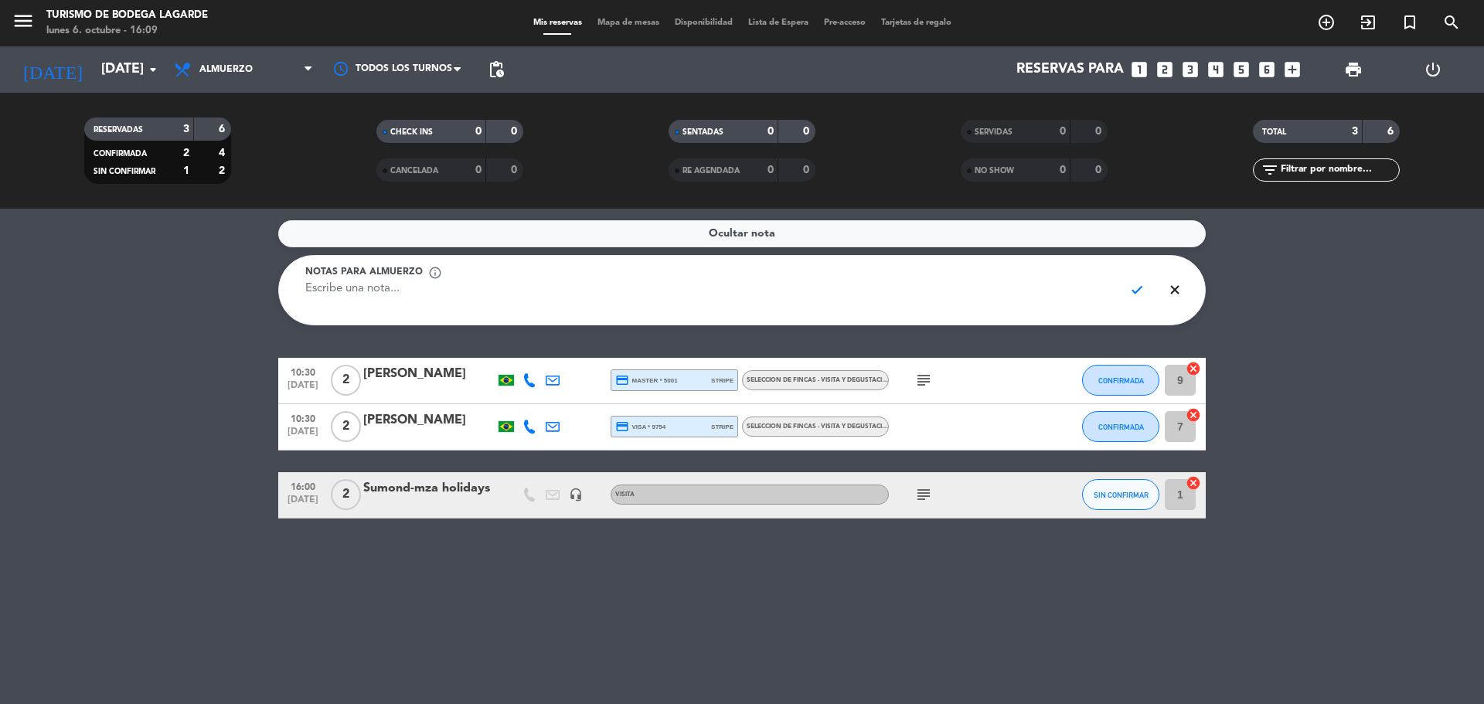
click at [1065, 294] on textarea at bounding box center [708, 298] width 806 height 35
paste textarea "visita para mostrar el lugar más tipo venta"
click at [336, 295] on textarea "visita para mostrar el lugar más tipo venta" at bounding box center [708, 298] width 806 height 35
click at [618, 288] on textarea "visita de las 16:00 hs para mostrar el lugar más tipo venta" at bounding box center [708, 298] width 806 height 35
type textarea "visita de las 16:00 hs para mostrar el lugar más tipo venta, [PERSON_NAME] pidi…"
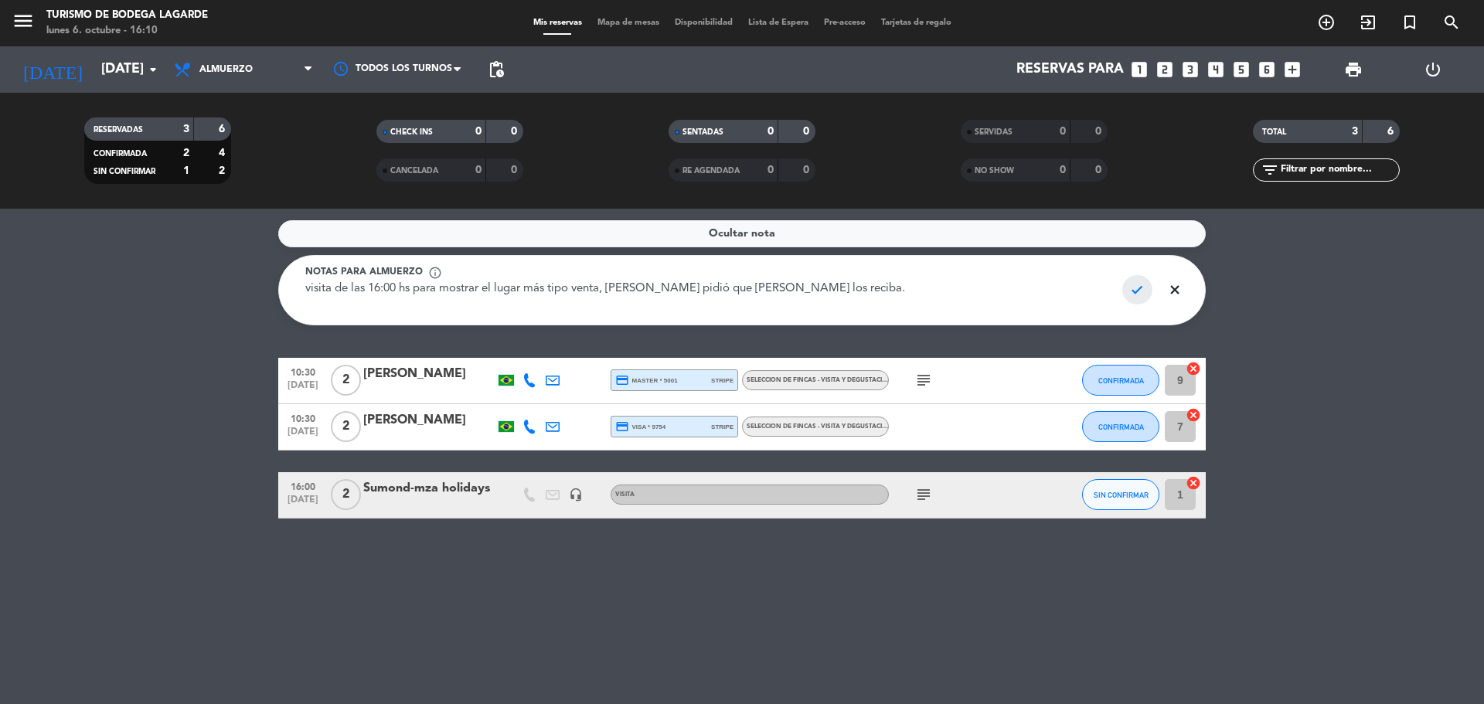
click at [1139, 288] on span "check" at bounding box center [1138, 289] width 30 height 29
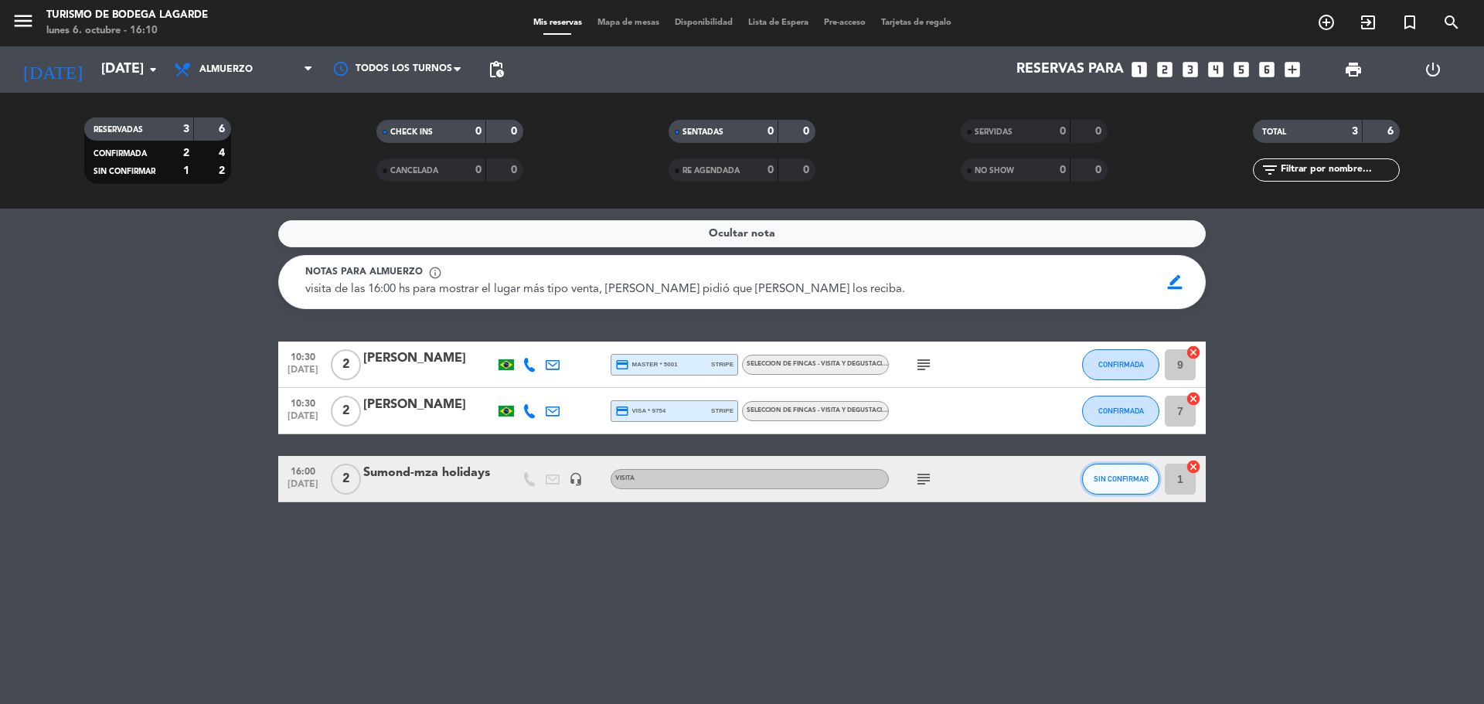
click at [1113, 475] on span "SIN CONFIRMAR" at bounding box center [1121, 479] width 55 height 9
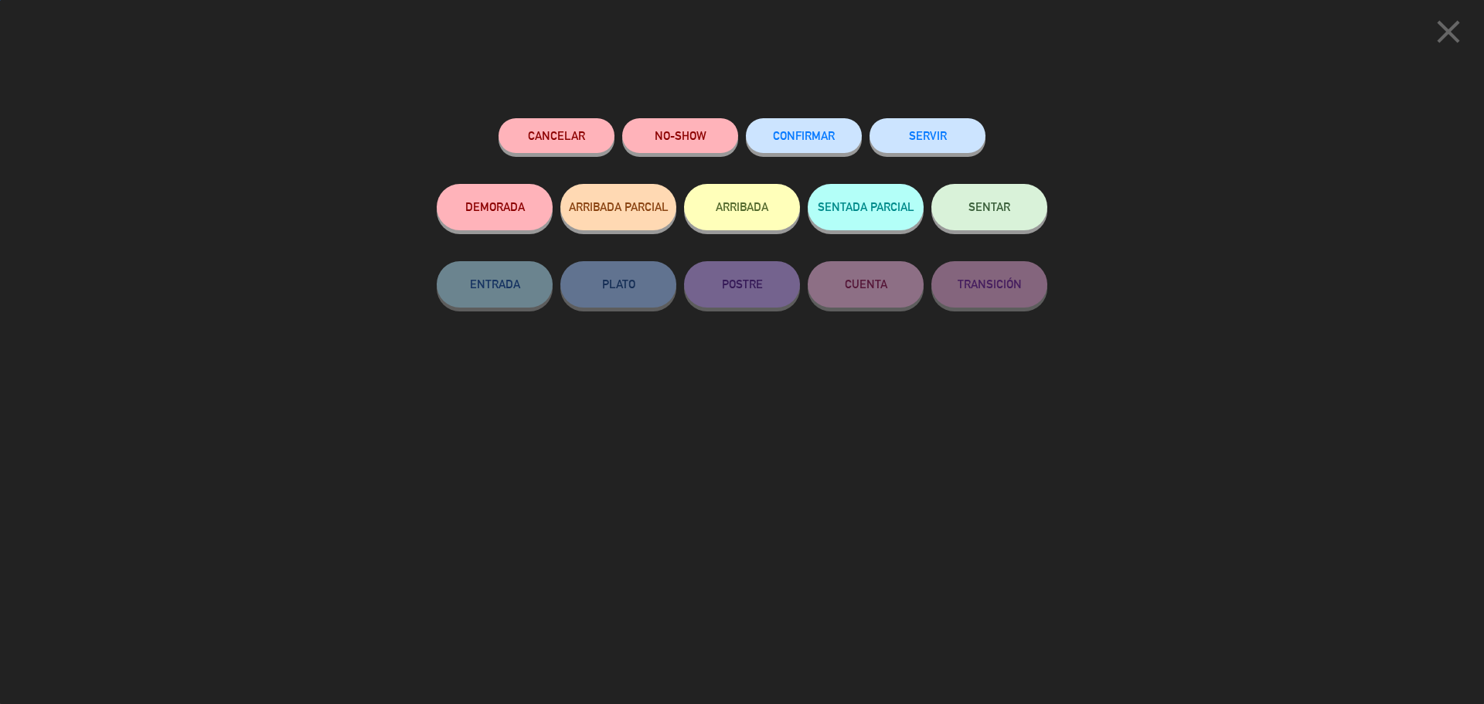
click at [802, 124] on button "CONFIRMAR" at bounding box center [804, 135] width 116 height 35
